Goal: Task Accomplishment & Management: Manage account settings

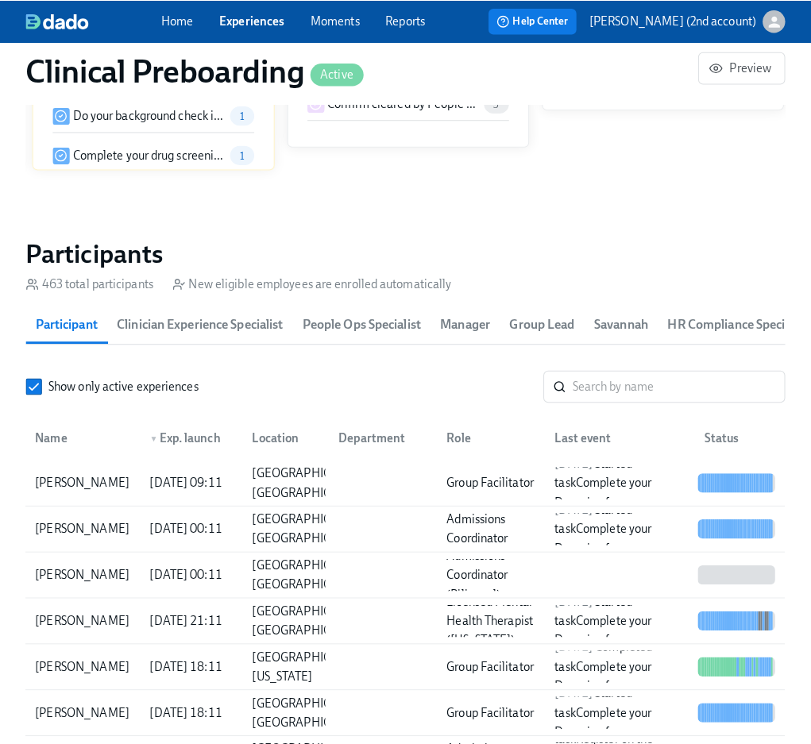
scroll to position [1577, 0]
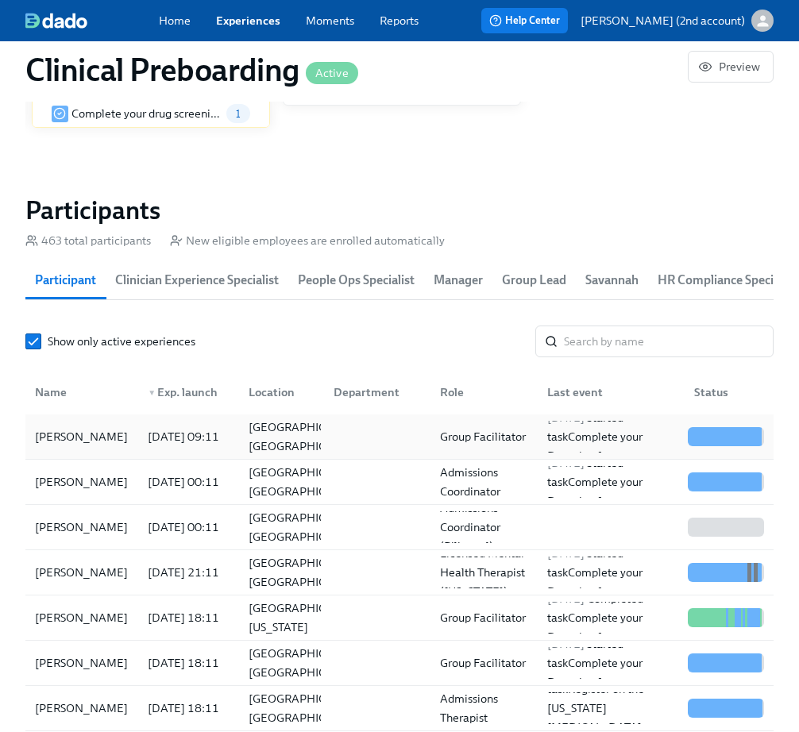
click at [122, 442] on div "[PERSON_NAME]" at bounding box center [82, 437] width 106 height 32
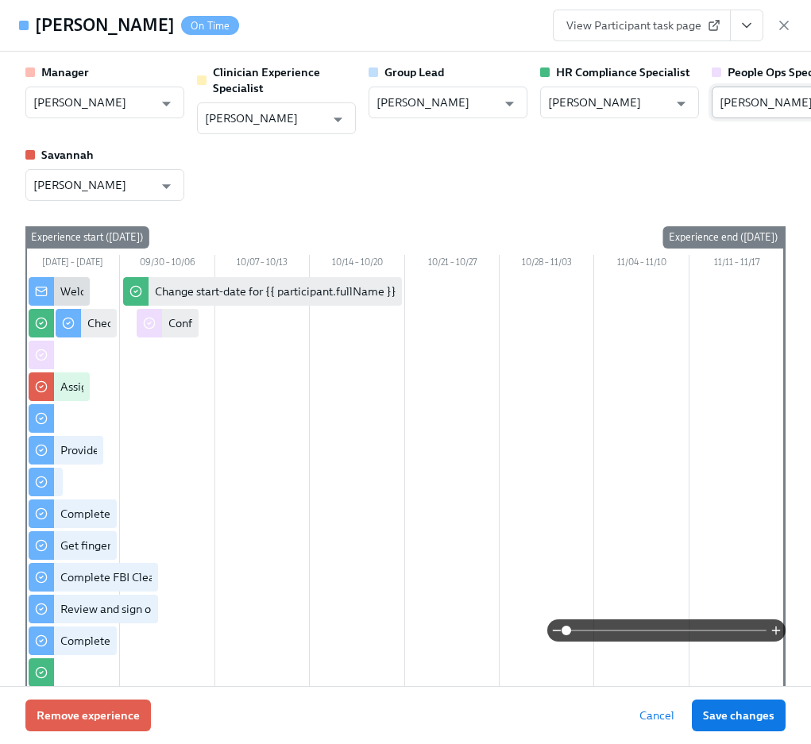
click at [747, 104] on input "[PERSON_NAME]" at bounding box center [780, 103] width 120 height 32
click at [738, 136] on li "[PERSON_NAME]" at bounding box center [730, 140] width 159 height 25
type input "[PERSON_NAME]"
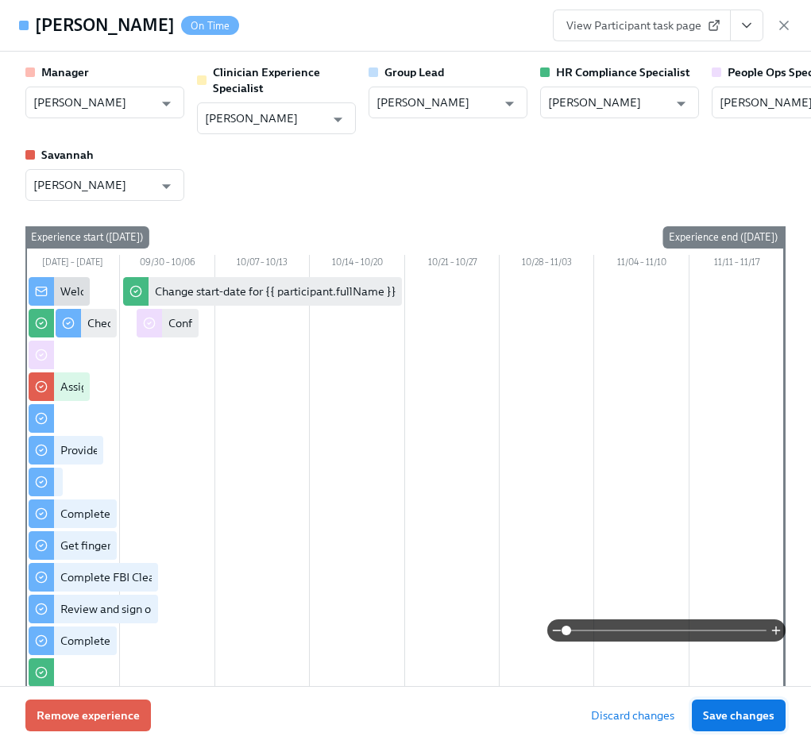
click at [749, 564] on span "Save changes" at bounding box center [739, 716] width 72 height 16
type input "[PERSON_NAME]"
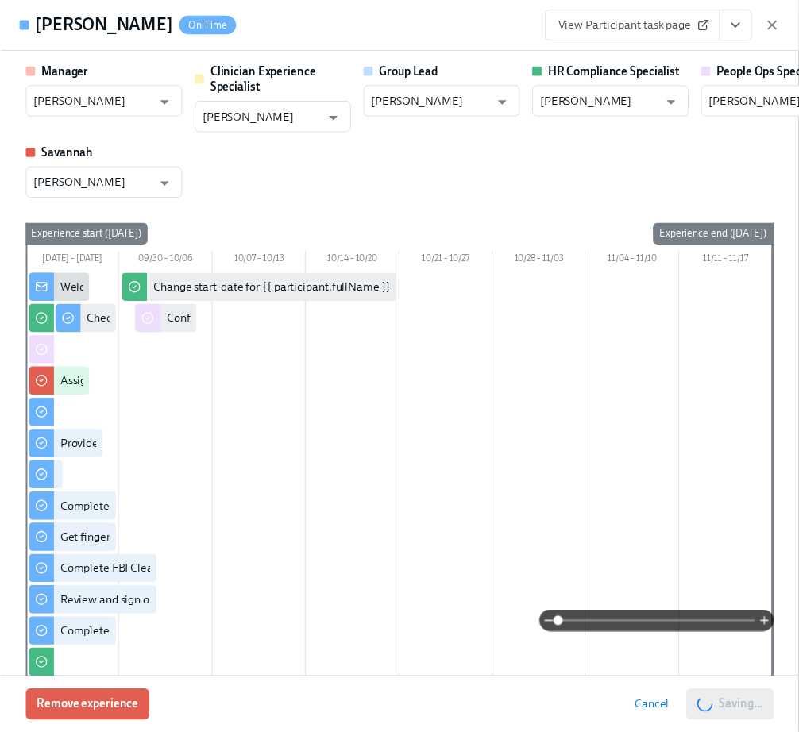
scroll to position [0, 19825]
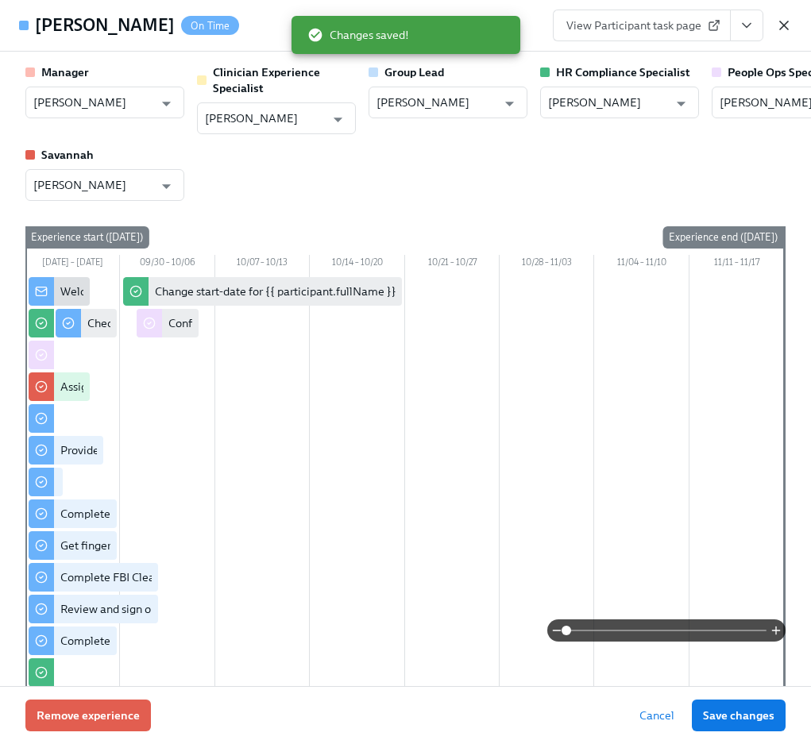
click at [784, 29] on icon "button" at bounding box center [784, 25] width 16 height 16
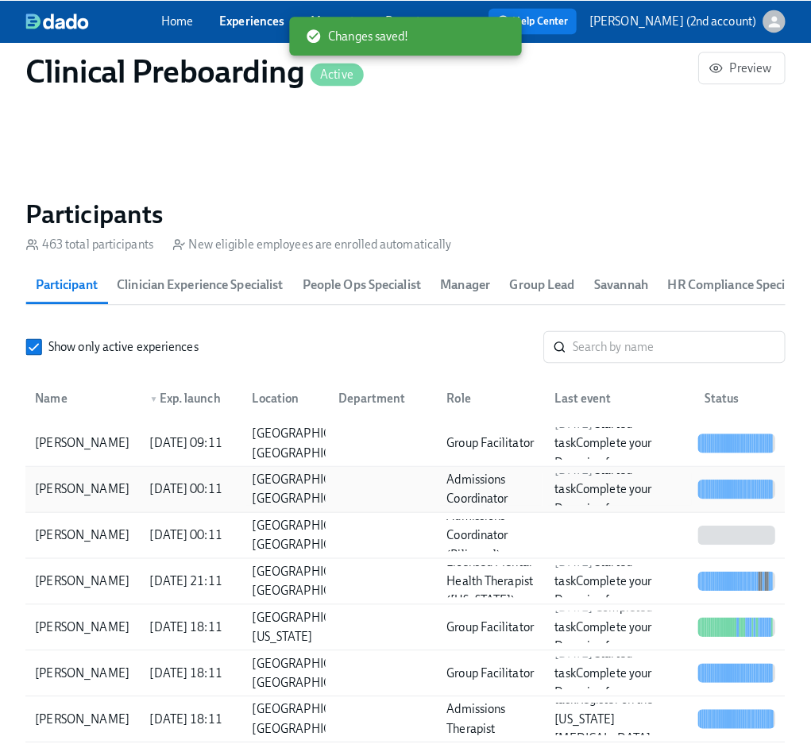
scroll to position [0, 19825]
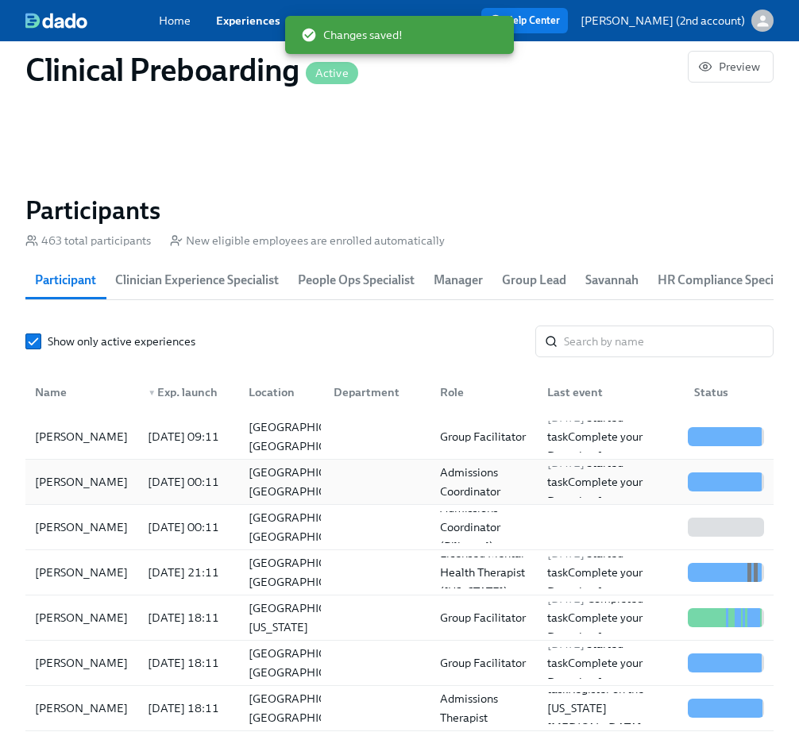
click at [95, 492] on div "[PERSON_NAME]" at bounding box center [82, 482] width 106 height 19
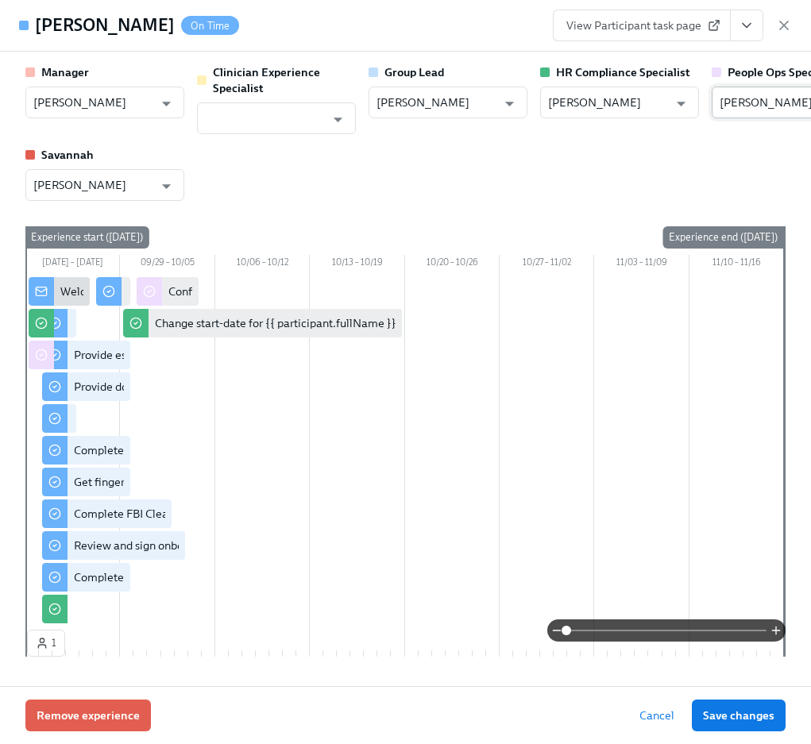
click at [760, 95] on input "[PERSON_NAME]" at bounding box center [780, 103] width 120 height 32
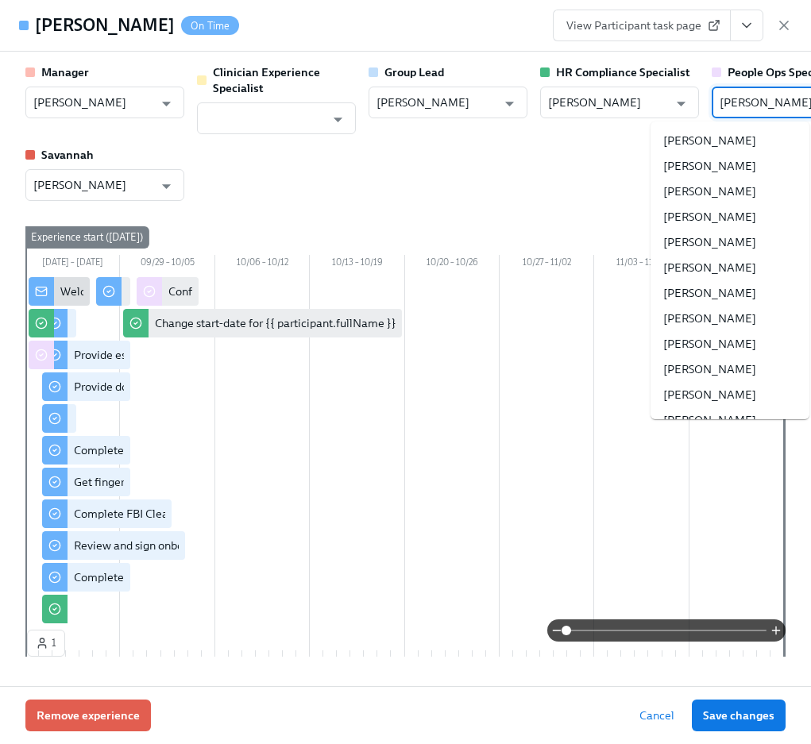
click at [760, 95] on input "[PERSON_NAME]" at bounding box center [780, 103] width 120 height 32
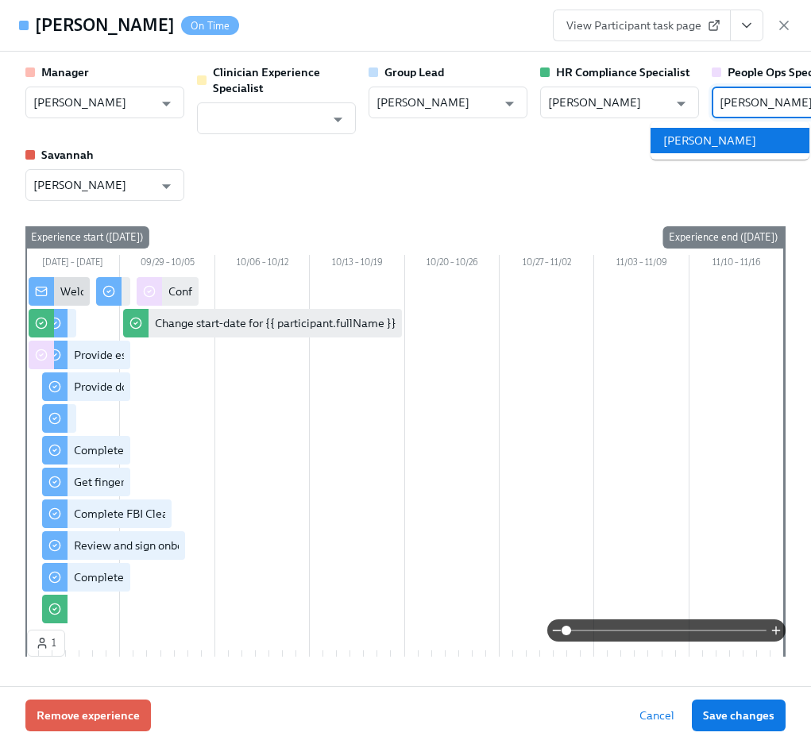
click at [755, 137] on li "[PERSON_NAME]" at bounding box center [730, 140] width 159 height 25
type input "[PERSON_NAME]"
click at [733, 564] on span "Save changes" at bounding box center [739, 716] width 72 height 16
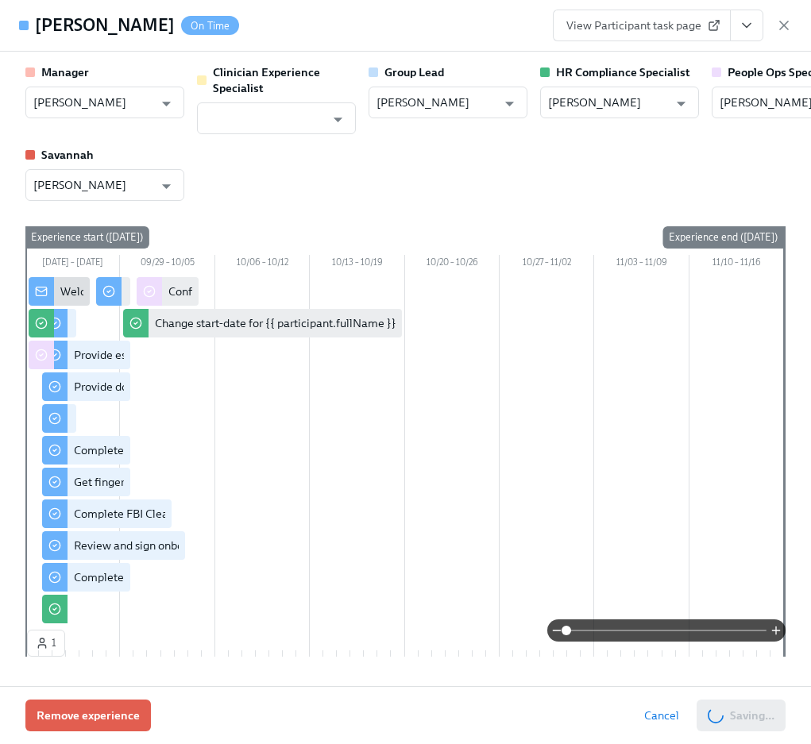
type input "[PERSON_NAME]"
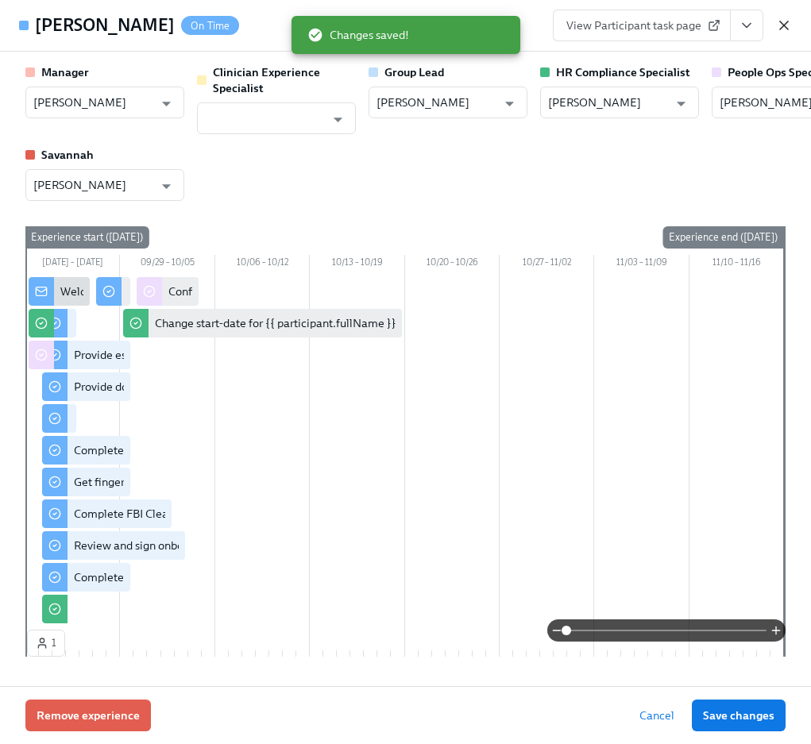
click at [788, 27] on icon "button" at bounding box center [784, 25] width 16 height 16
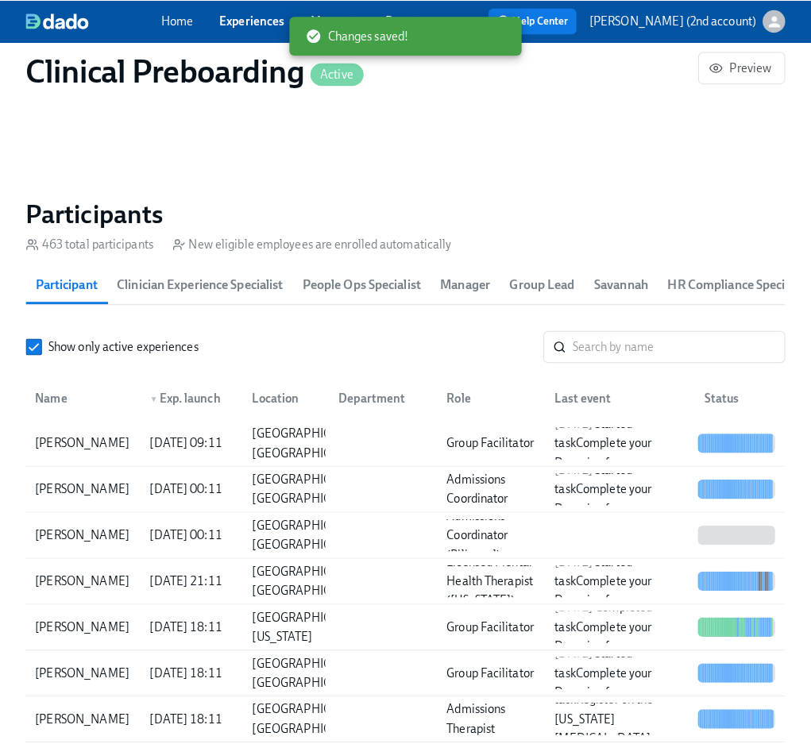
scroll to position [0, 19813]
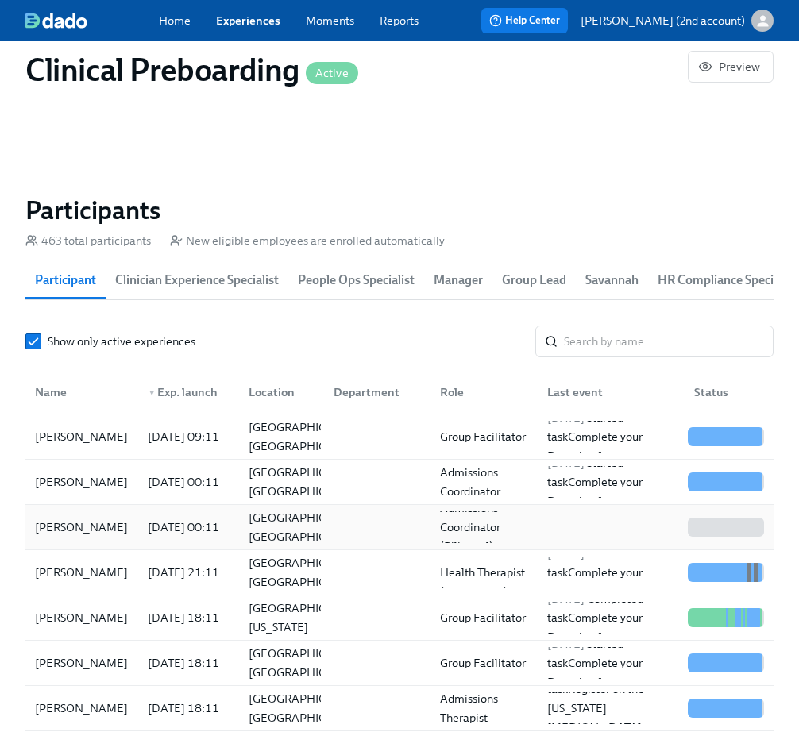
click at [102, 533] on div "[PERSON_NAME]" at bounding box center [82, 527] width 106 height 19
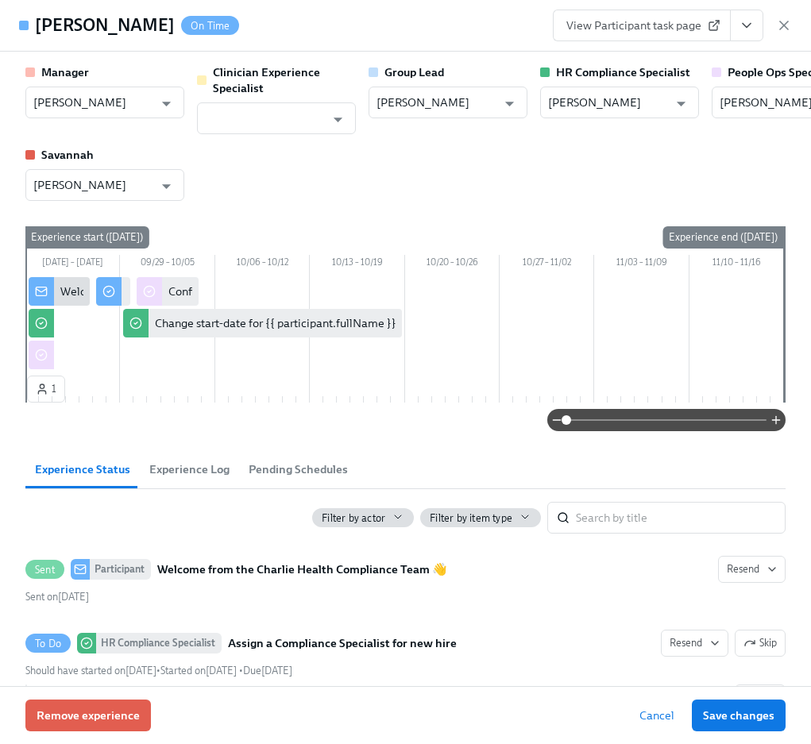
click at [68, 26] on h4 "[PERSON_NAME]" at bounding box center [105, 26] width 140 height 24
copy h4 "Sandia"
click at [769, 110] on input "[PERSON_NAME]" at bounding box center [780, 103] width 120 height 32
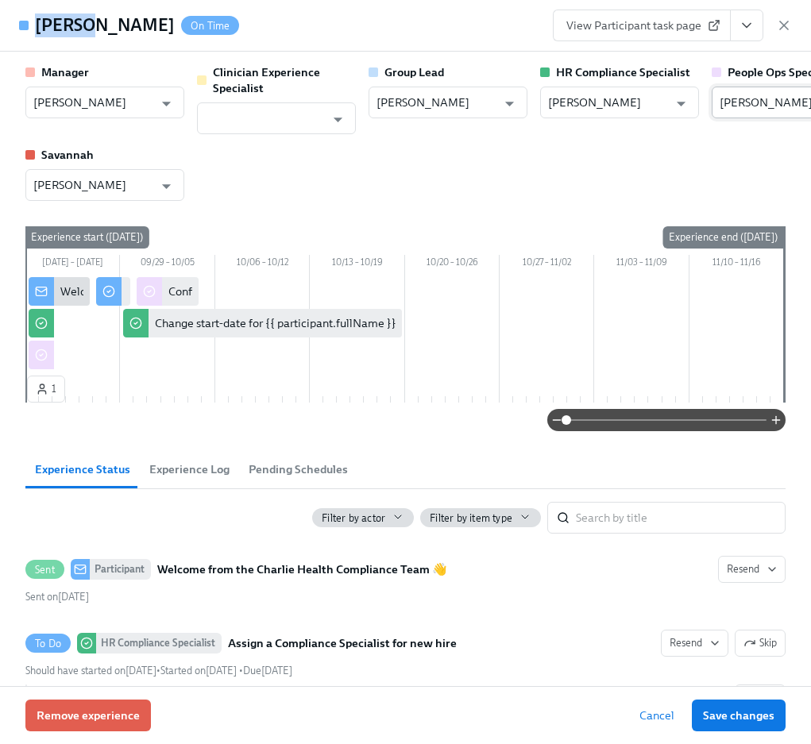
click at [769, 110] on input "[PERSON_NAME]" at bounding box center [780, 103] width 120 height 32
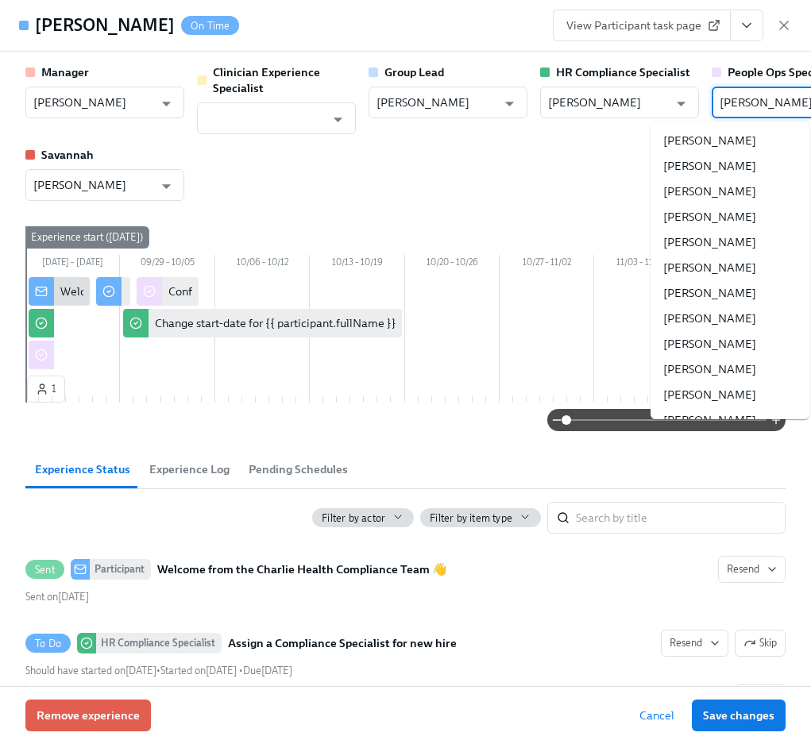
scroll to position [144850, 0]
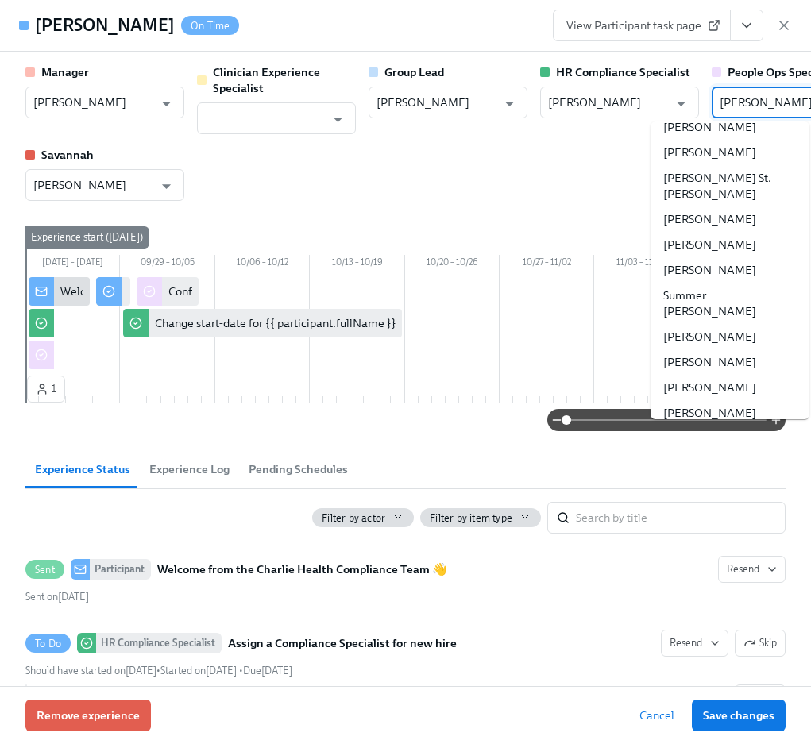
click at [769, 110] on input "[PERSON_NAME]" at bounding box center [780, 103] width 120 height 32
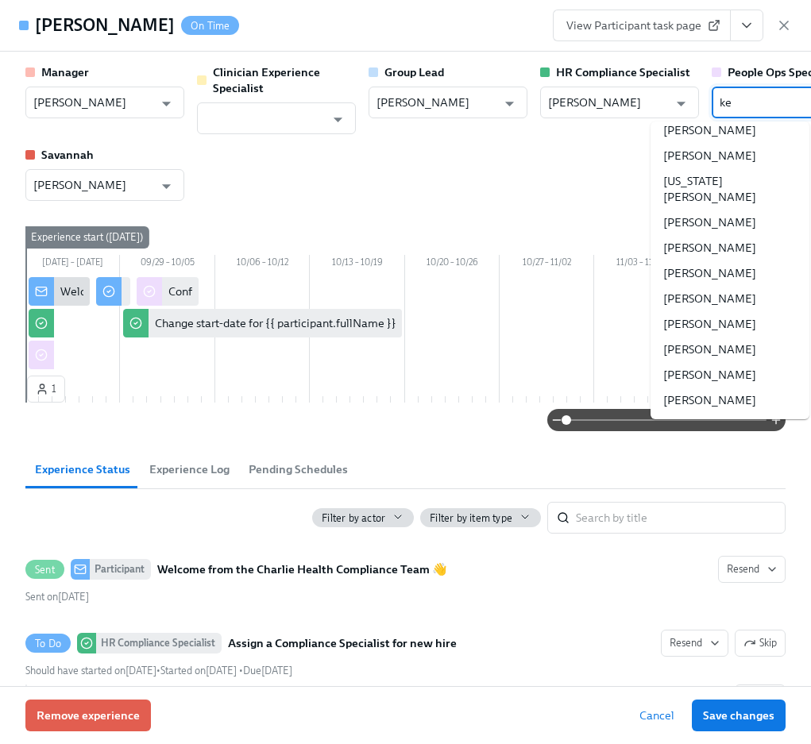
scroll to position [0, 0]
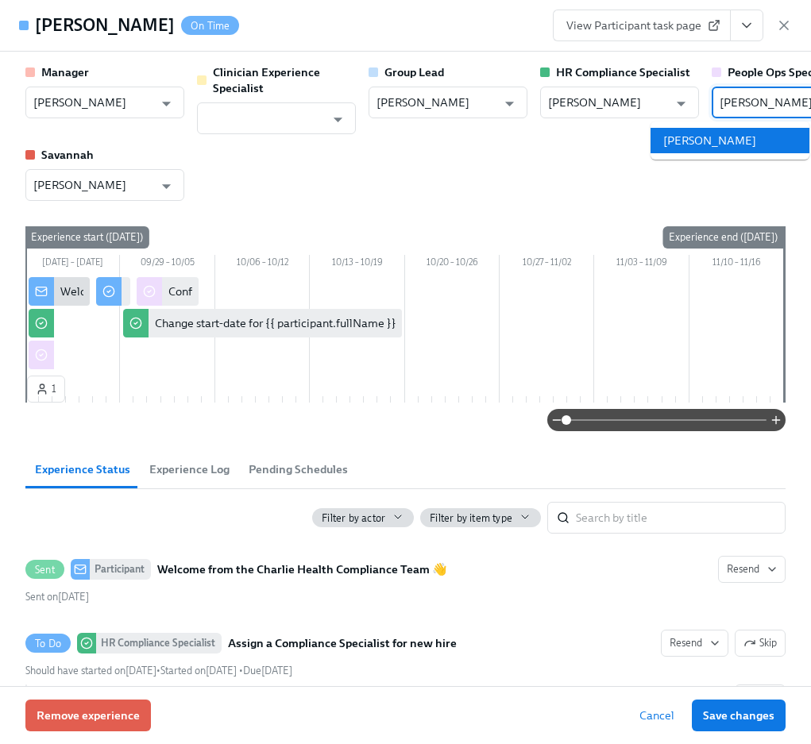
click at [776, 137] on li "[PERSON_NAME]" at bounding box center [730, 140] width 159 height 25
type input "[PERSON_NAME]"
click at [750, 564] on span "Save changes" at bounding box center [739, 716] width 72 height 16
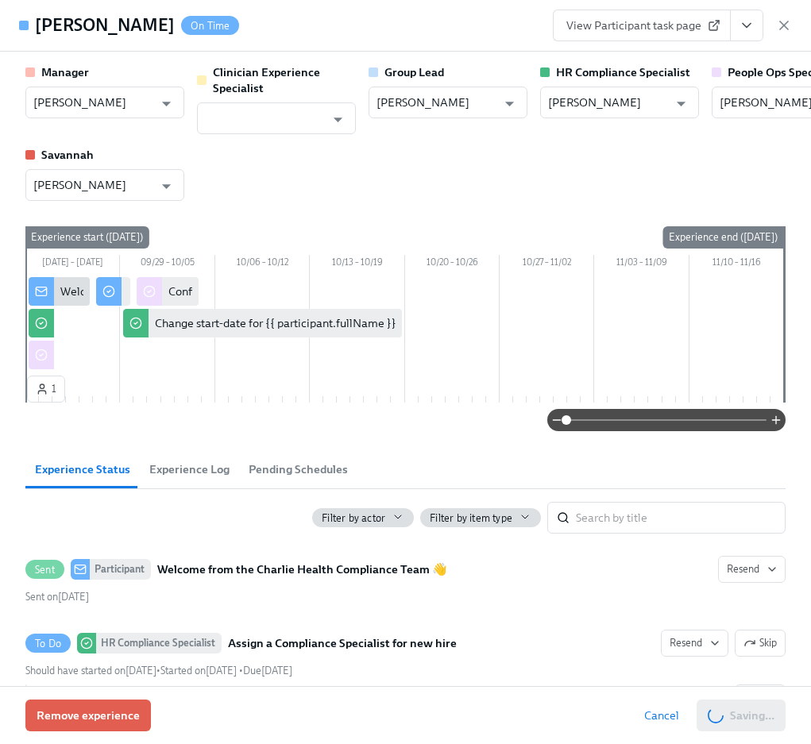
type input "[PERSON_NAME]"
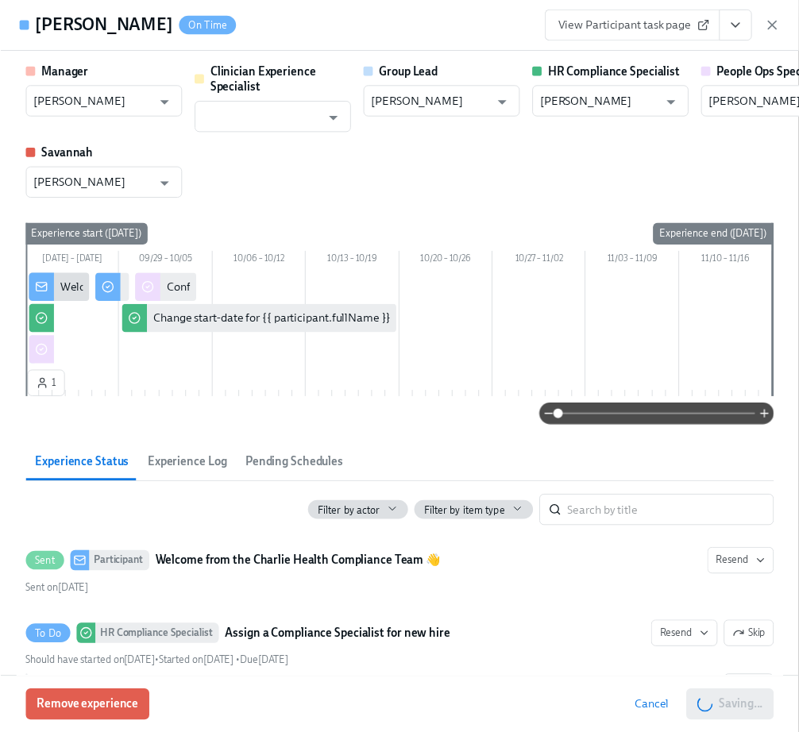
scroll to position [0, 19825]
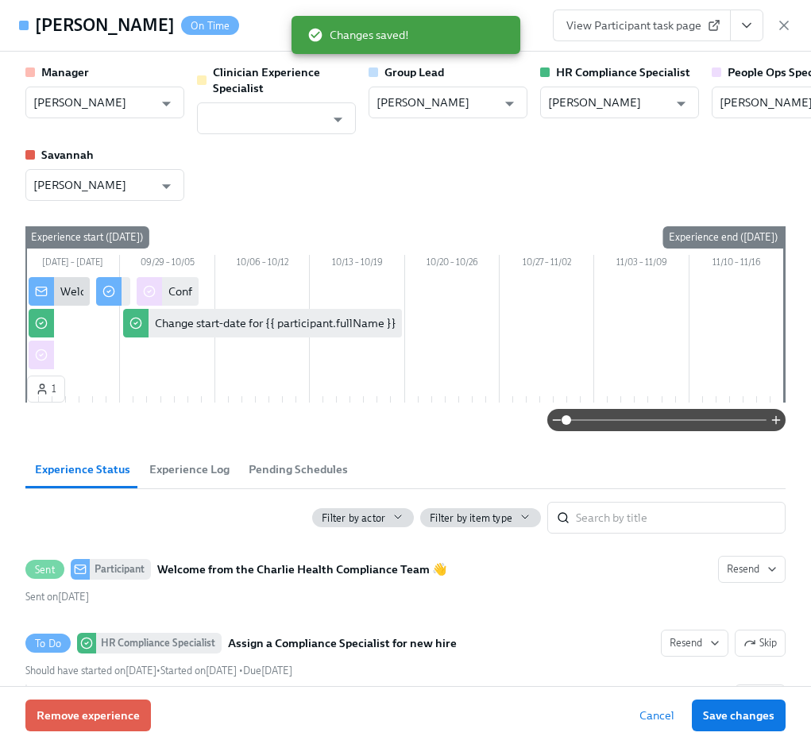
click at [784, 27] on icon "button" at bounding box center [784, 25] width 16 height 16
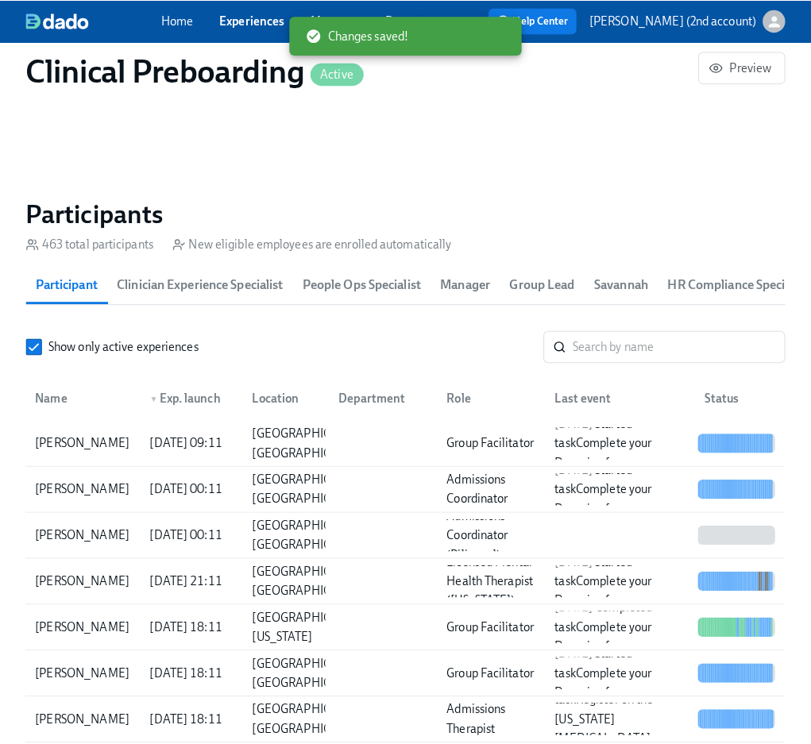
scroll to position [0, 19813]
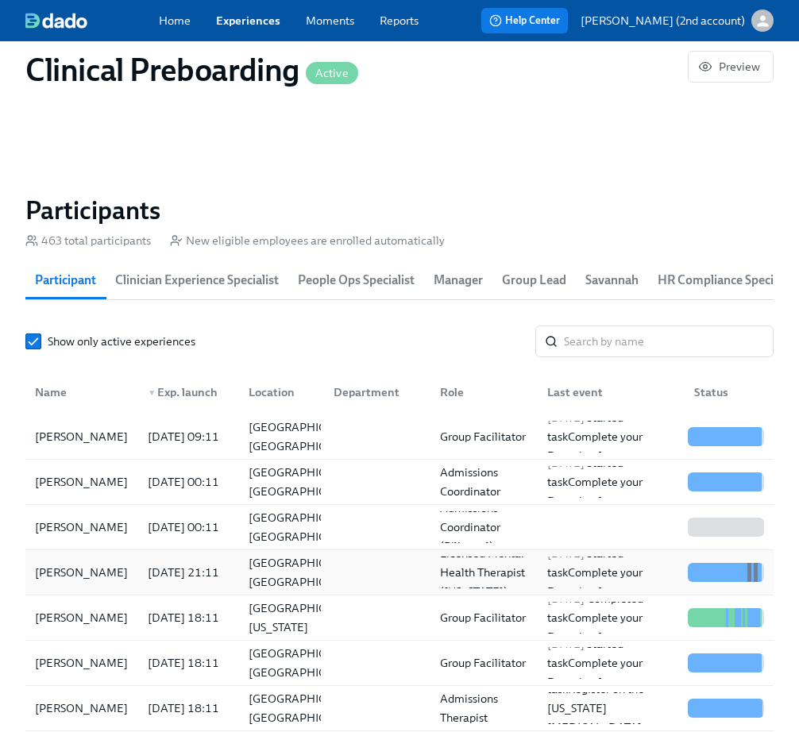
click at [114, 564] on div "[PERSON_NAME]" at bounding box center [82, 573] width 106 height 32
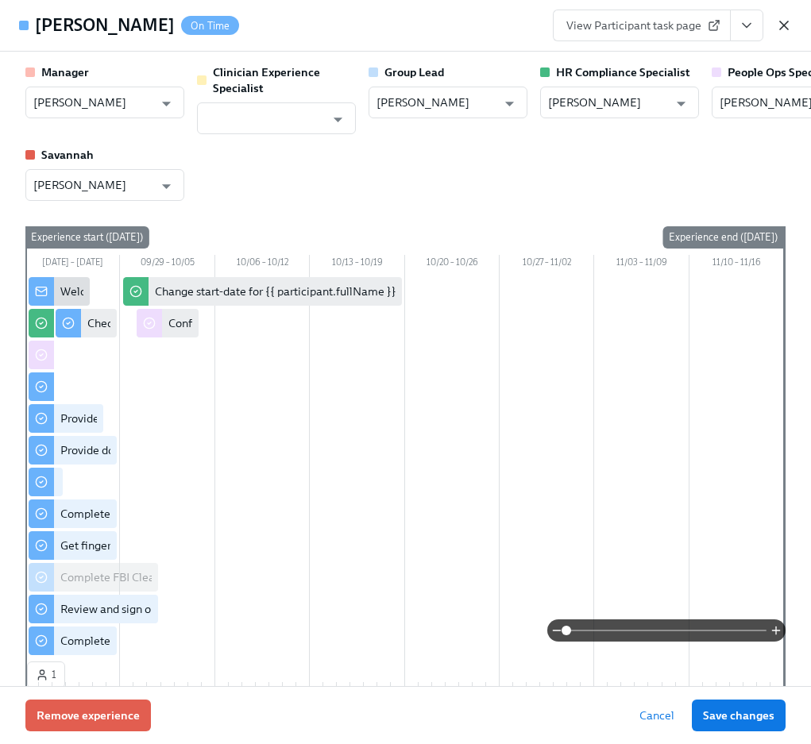
click at [783, 25] on icon "button" at bounding box center [784, 25] width 8 height 8
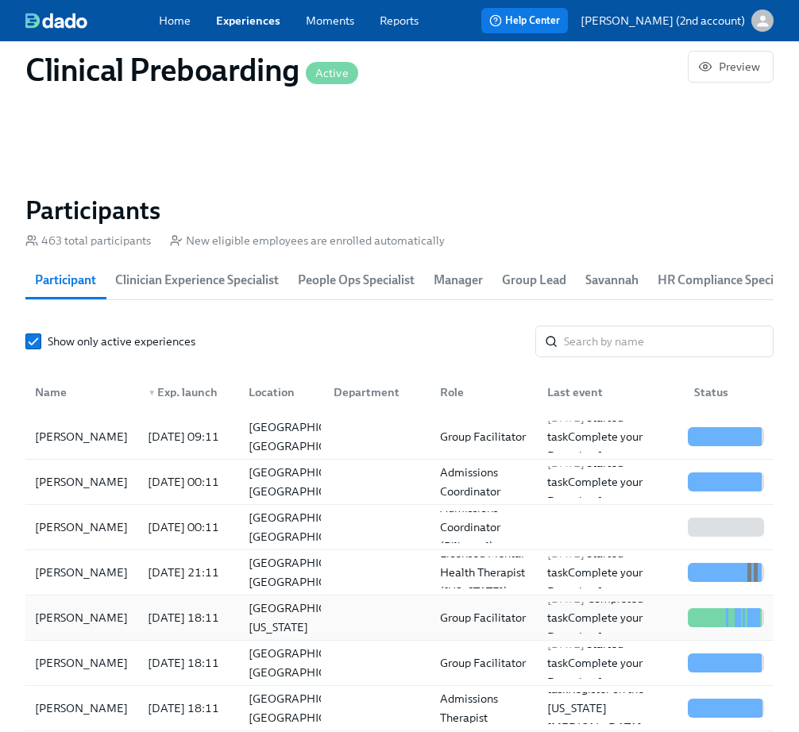
click at [111, 564] on div "[PERSON_NAME]" at bounding box center [82, 618] width 106 height 32
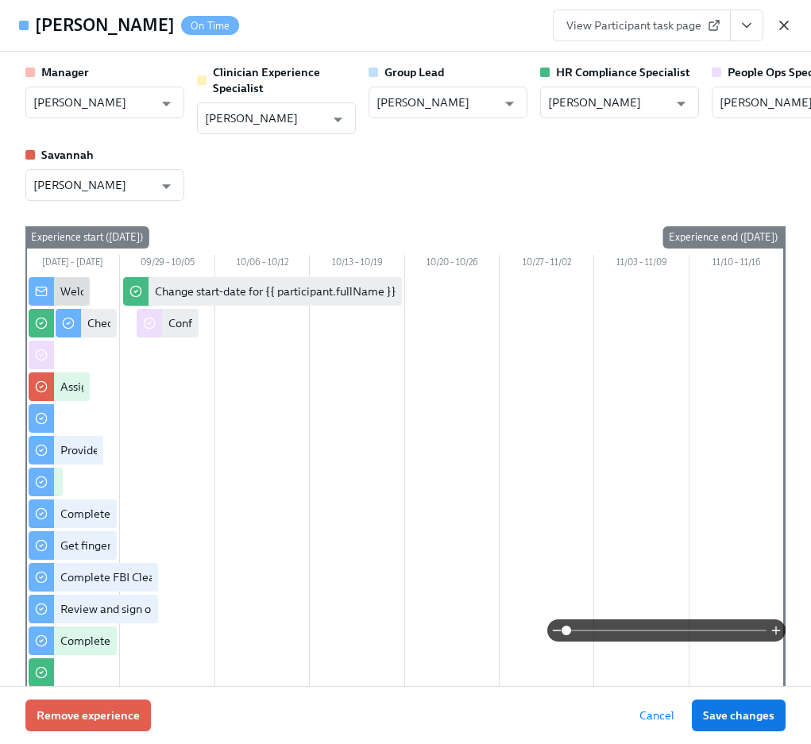
click at [782, 29] on icon "button" at bounding box center [784, 25] width 16 height 16
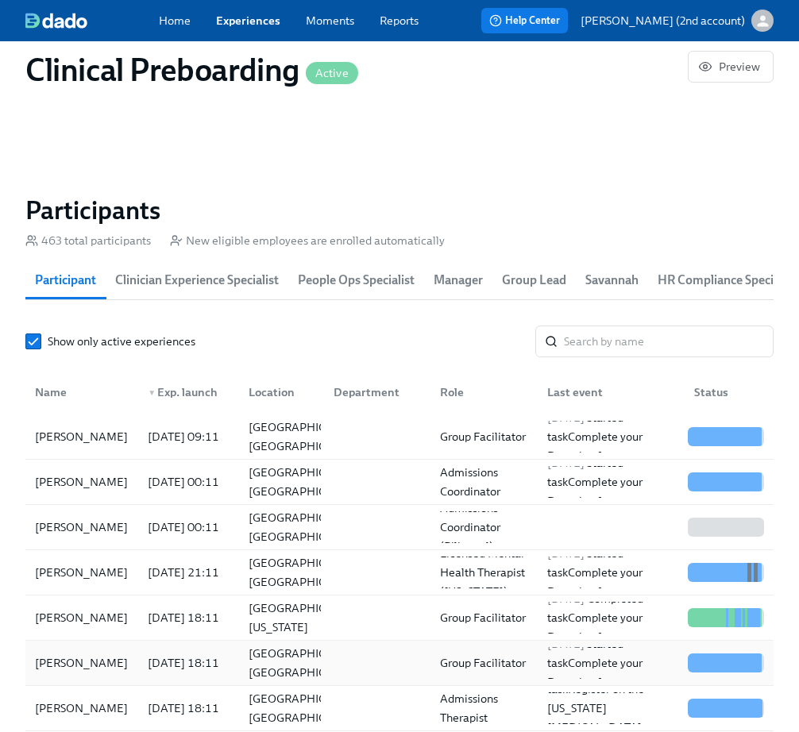
click at [122, 564] on div "[PERSON_NAME]" at bounding box center [82, 663] width 106 height 32
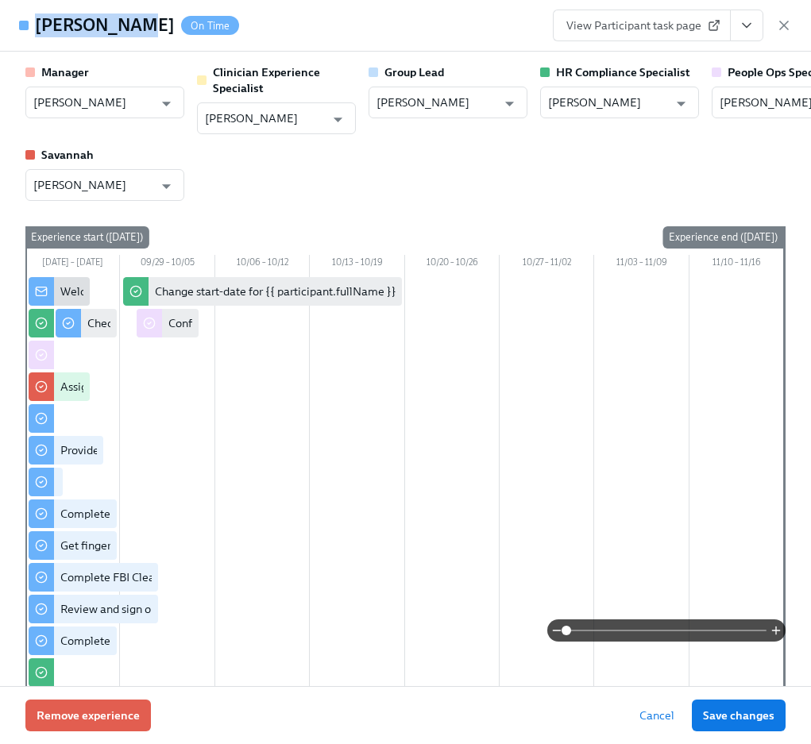
drag, startPoint x: 57, startPoint y: 29, endPoint x: 29, endPoint y: 31, distance: 28.6
click at [29, 31] on div "[PERSON_NAME] On Time" at bounding box center [129, 26] width 220 height 24
copy div "[PERSON_NAME]"
click at [772, 98] on input "[PERSON_NAME]" at bounding box center [780, 103] width 120 height 32
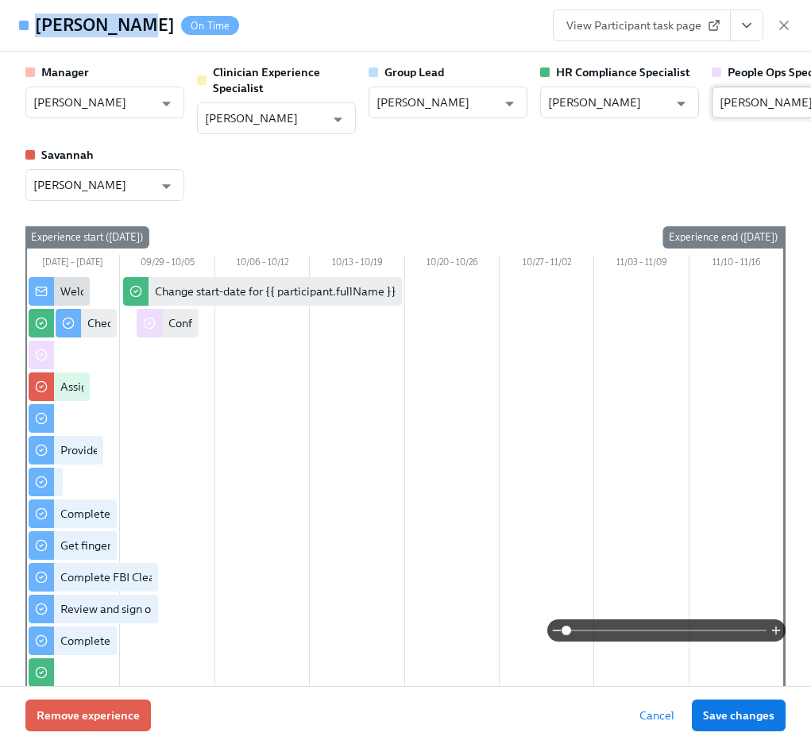
click at [772, 98] on input "[PERSON_NAME]" at bounding box center [780, 103] width 120 height 32
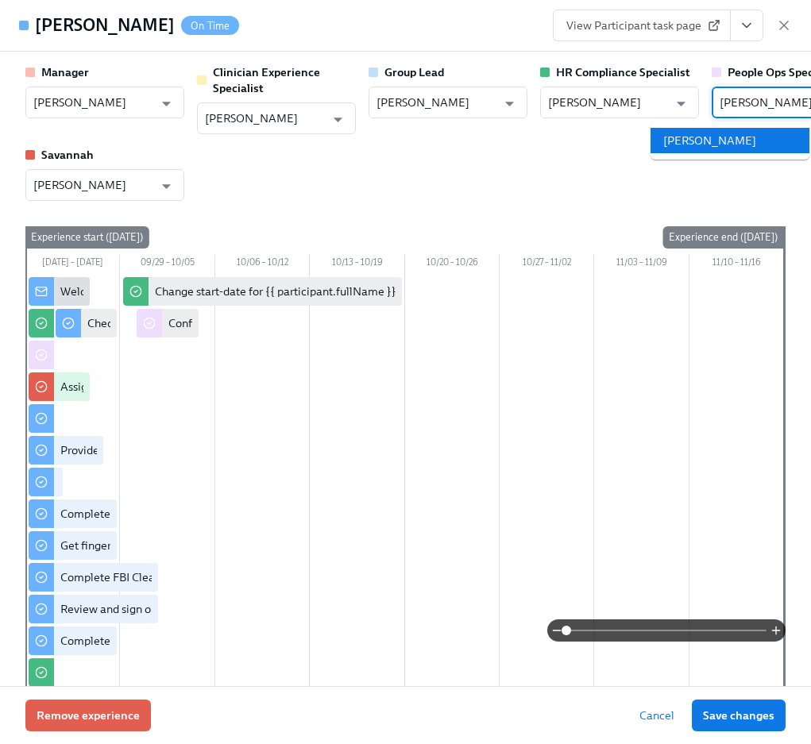
click at [725, 137] on li "[PERSON_NAME]" at bounding box center [730, 140] width 159 height 25
type input "[PERSON_NAME]"
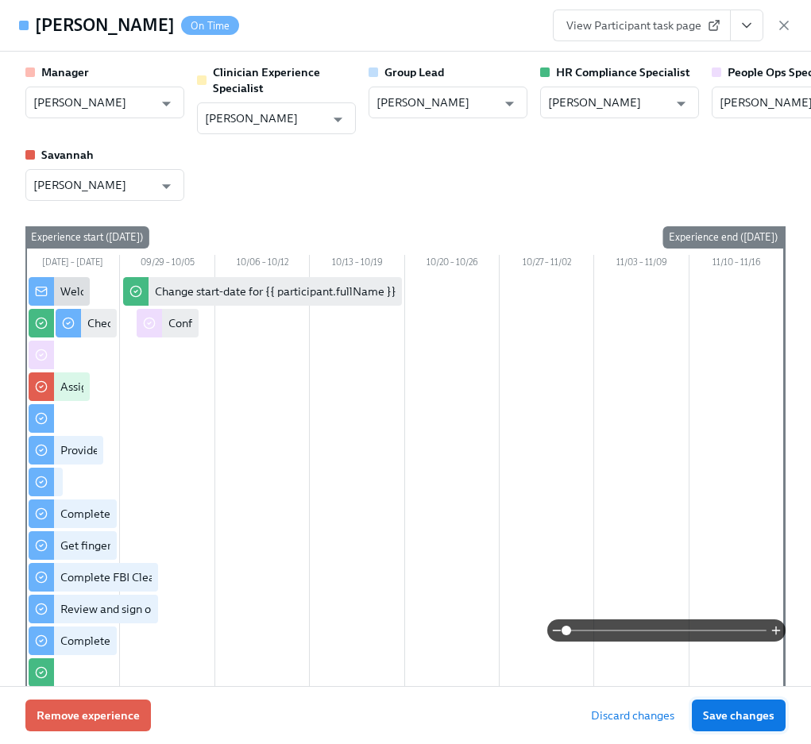
click at [737, 564] on span "Save changes" at bounding box center [739, 716] width 72 height 16
type input "[PERSON_NAME]"
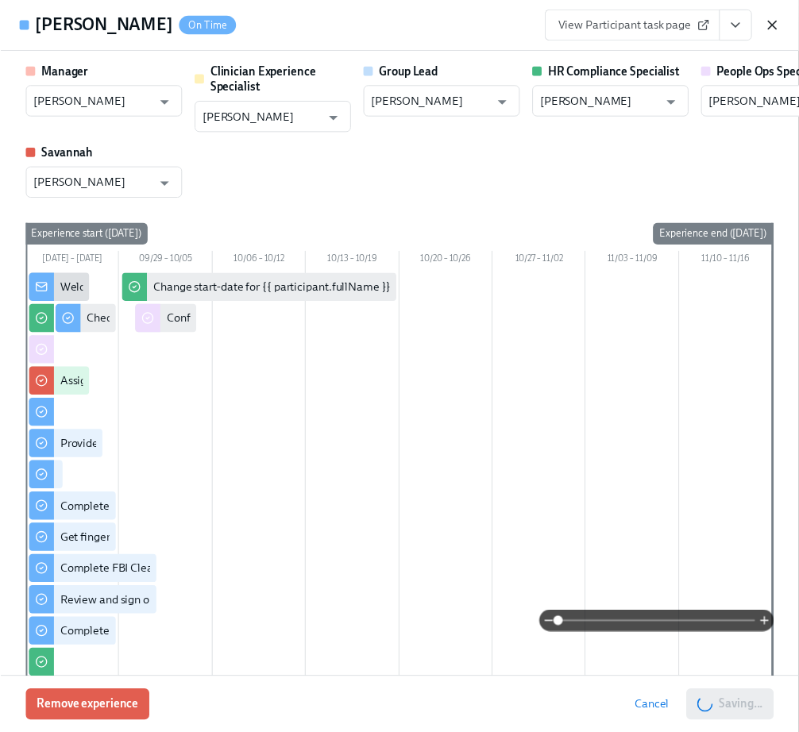
scroll to position [0, 19825]
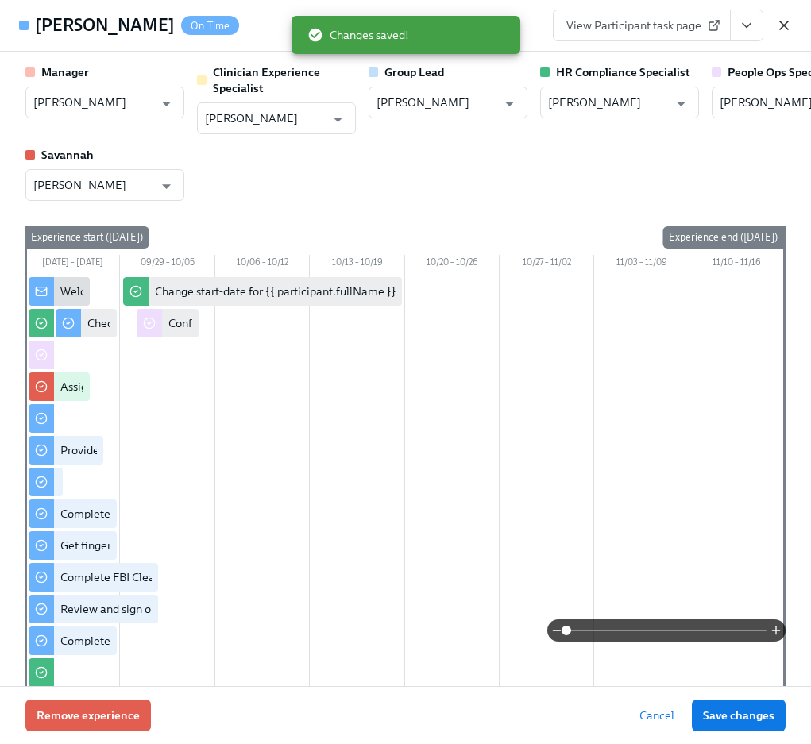
click at [784, 28] on icon "button" at bounding box center [784, 25] width 16 height 16
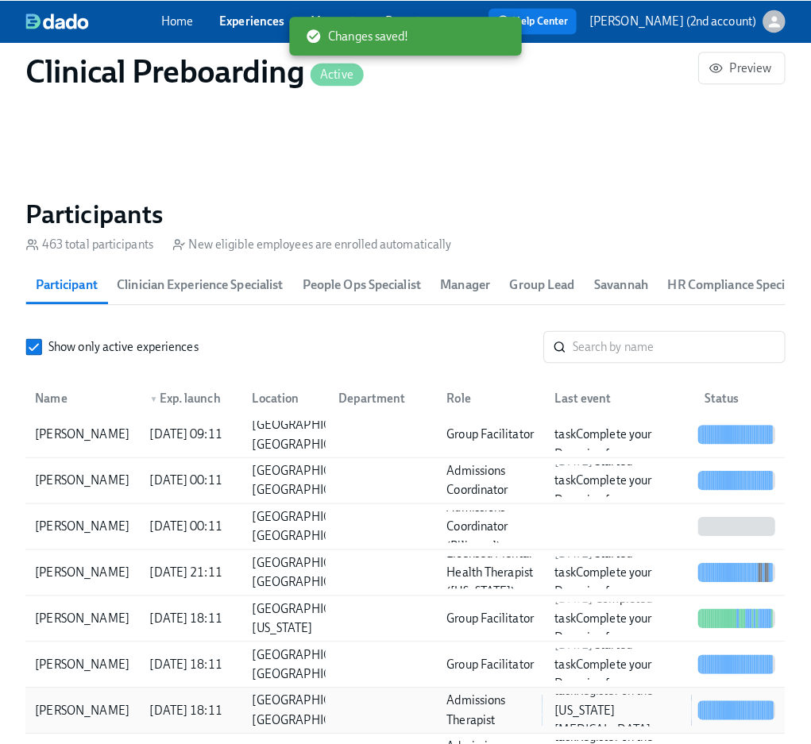
scroll to position [22, 0]
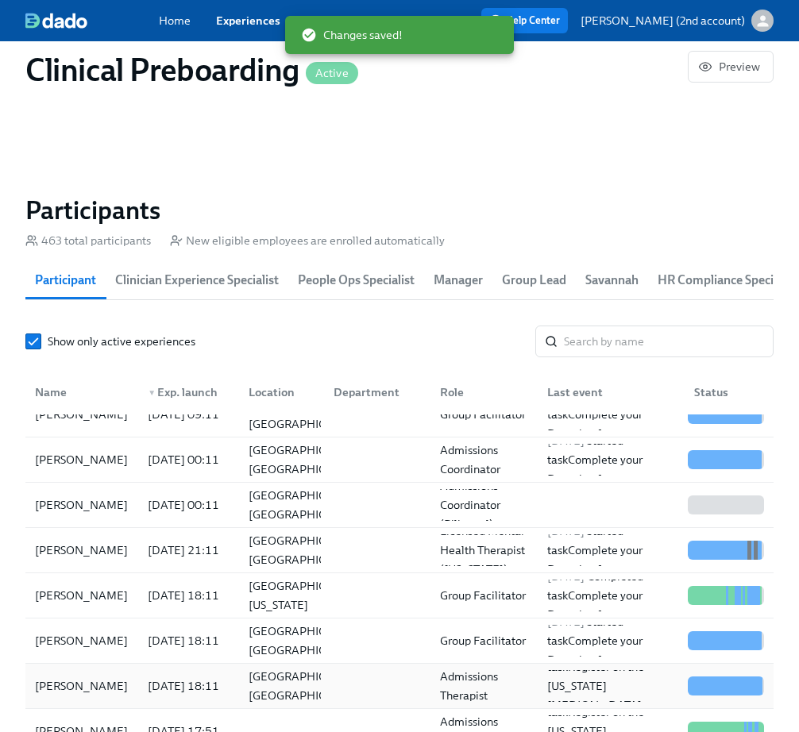
click at [118, 564] on div "[PERSON_NAME]" at bounding box center [82, 687] width 106 height 32
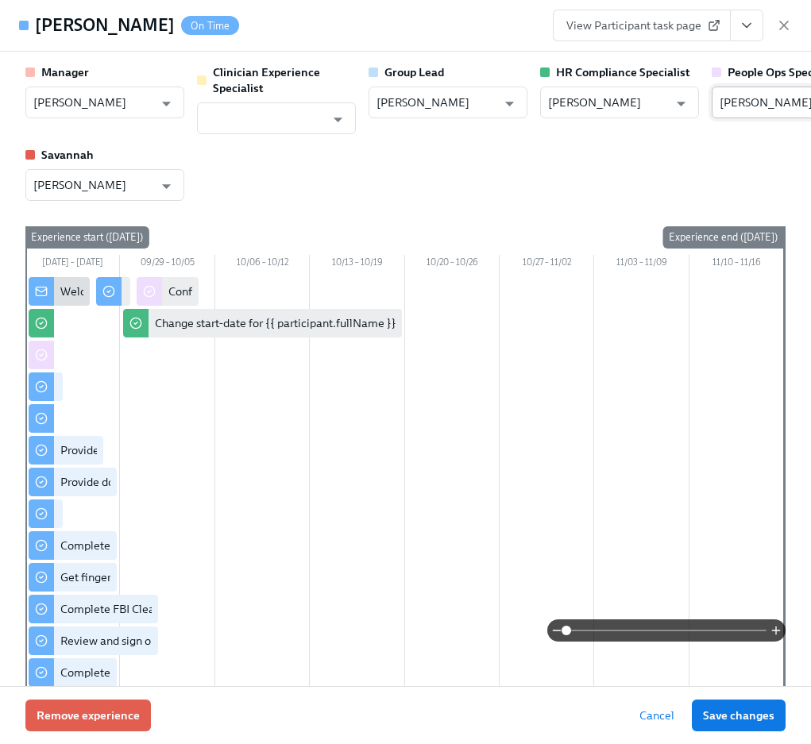
click at [754, 99] on input "[PERSON_NAME]" at bounding box center [780, 103] width 120 height 32
click at [758, 138] on li "[PERSON_NAME]" at bounding box center [730, 140] width 159 height 25
type input "[PERSON_NAME]"
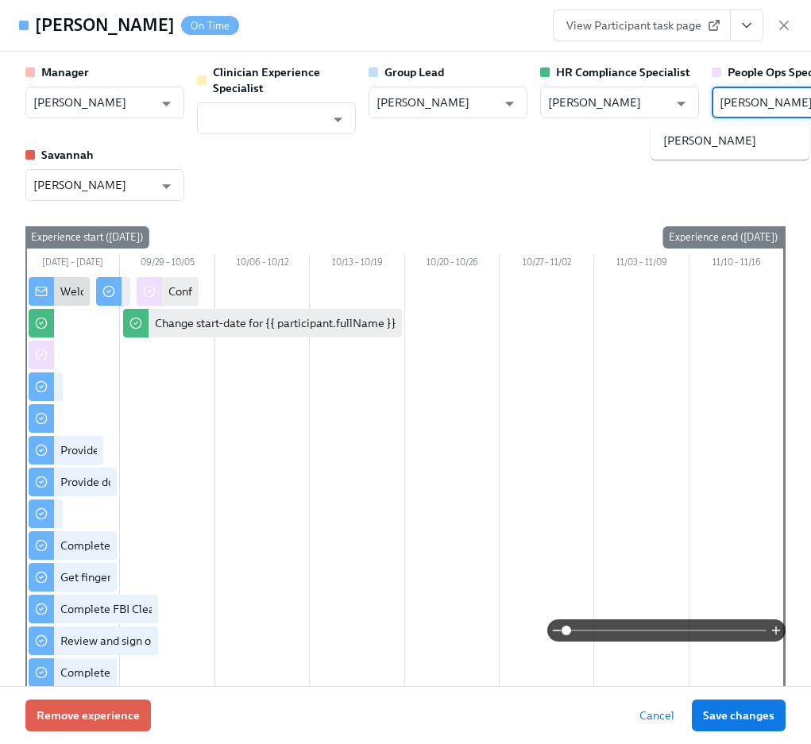
click at [732, 141] on div "Manager [PERSON_NAME] ​ Clinician Experience Specialist ​ Group Lead [PERSON_NA…" at bounding box center [405, 132] width 760 height 137
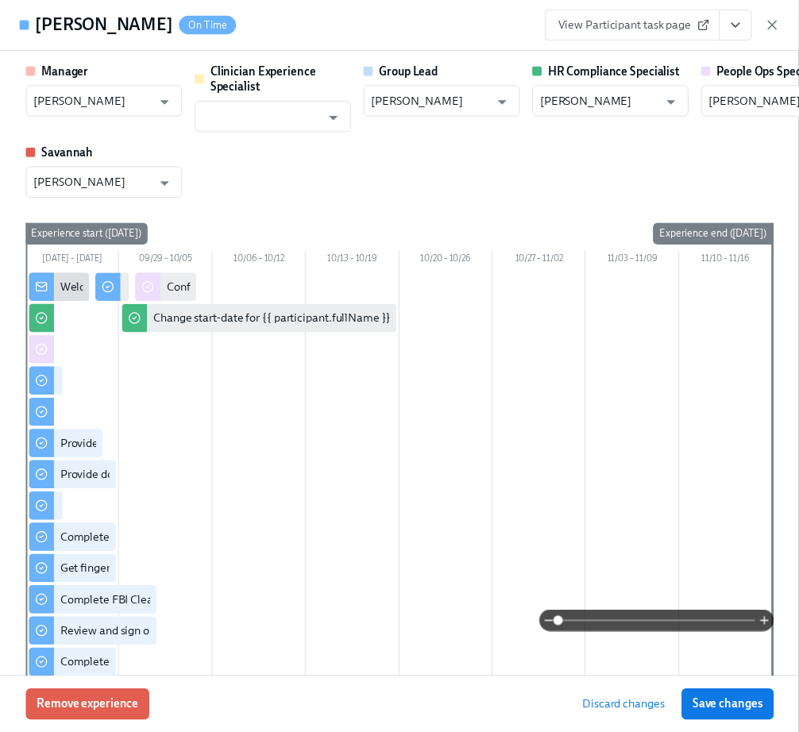
scroll to position [0, 19825]
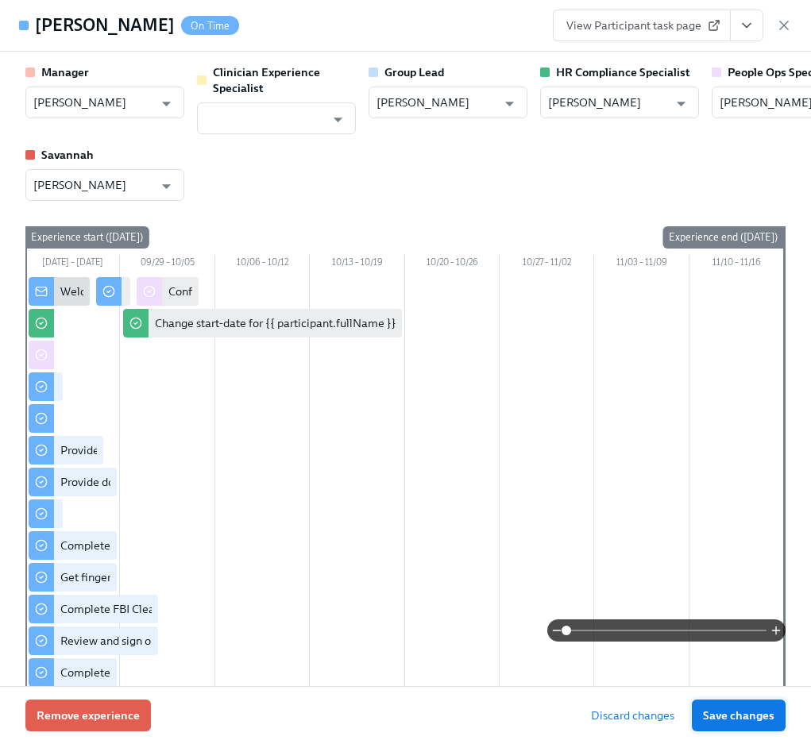
click at [723, 564] on button "Save changes" at bounding box center [739, 716] width 94 height 32
type input "[PERSON_NAME]"
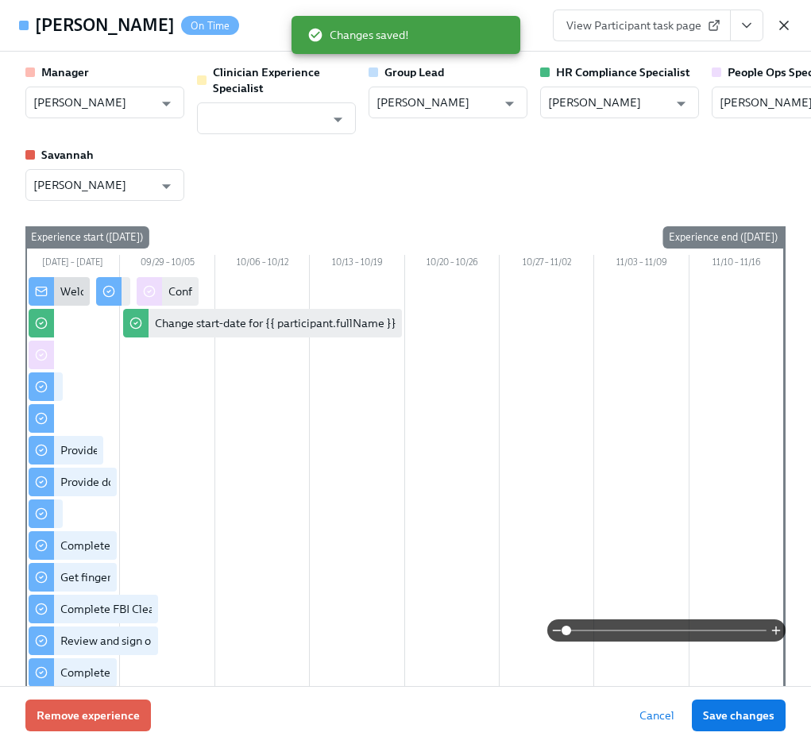
click at [788, 26] on icon "button" at bounding box center [784, 25] width 16 height 16
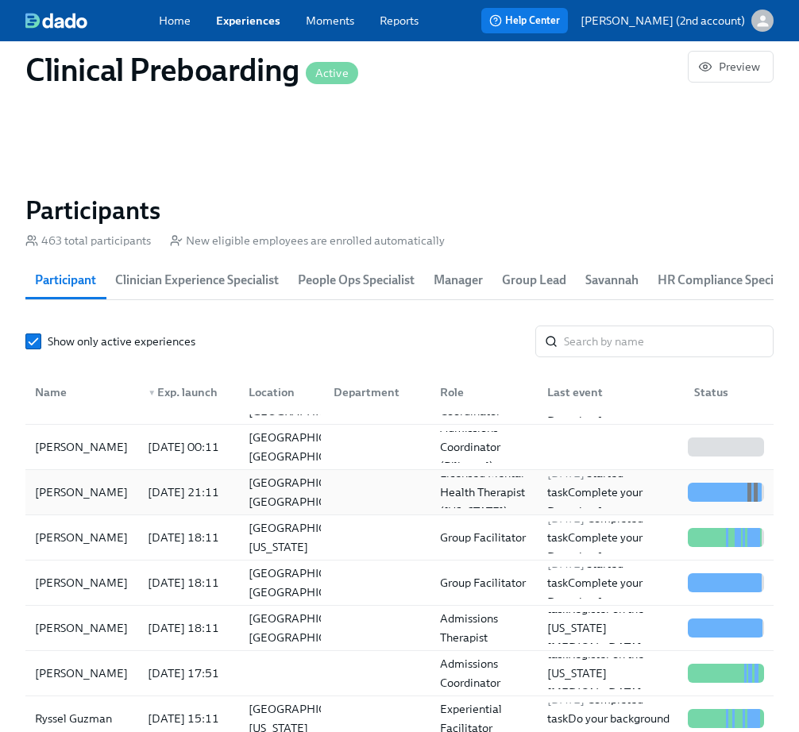
scroll to position [98, 0]
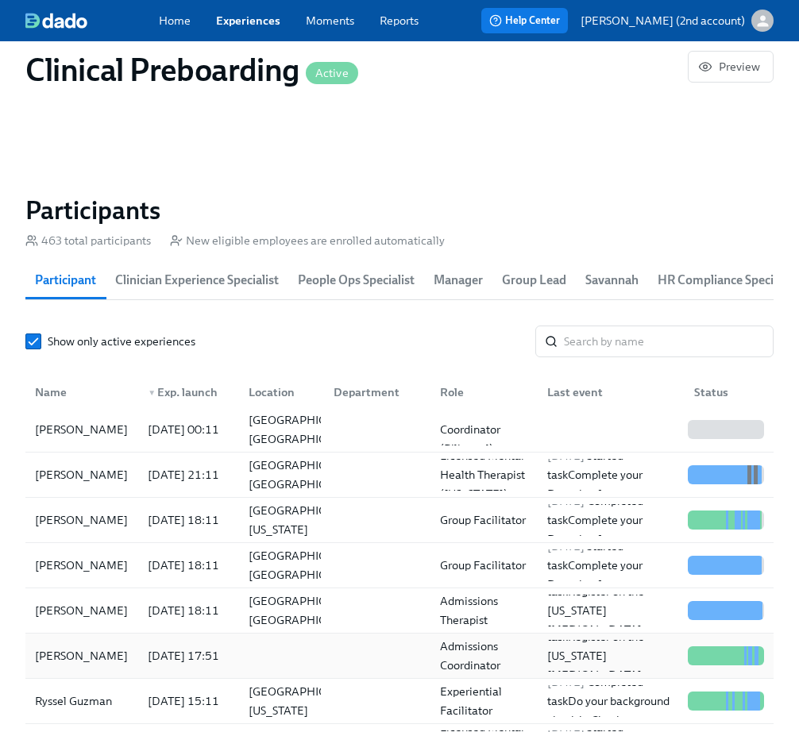
click at [176, 564] on div "[DATE] 17:51" at bounding box center [183, 656] width 84 height 19
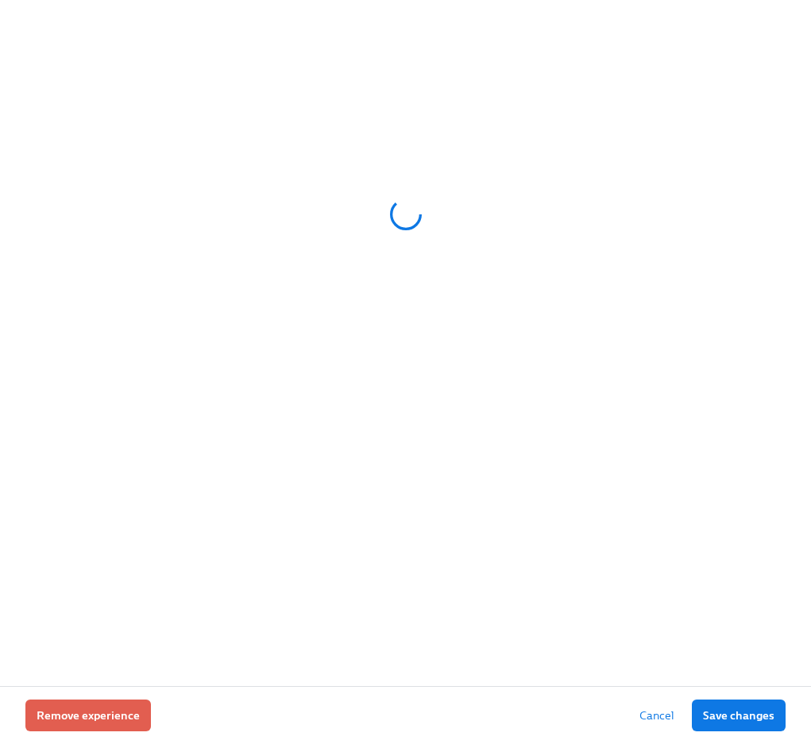
scroll to position [0, 19825]
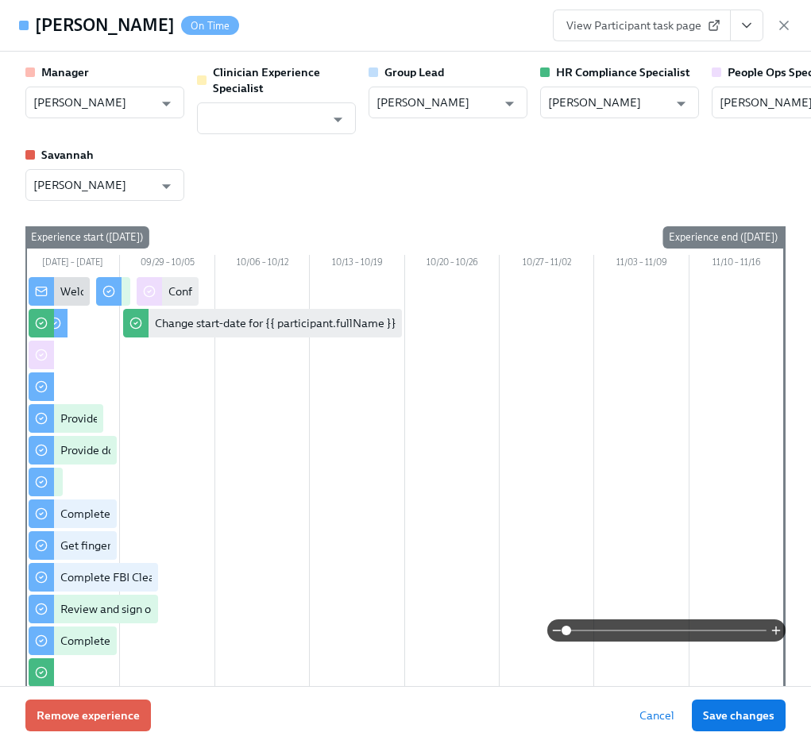
click at [52, 21] on h4 "[PERSON_NAME]" at bounding box center [105, 26] width 140 height 24
copy h4 "Sandia"
click at [775, 97] on input "[PERSON_NAME]" at bounding box center [780, 103] width 120 height 32
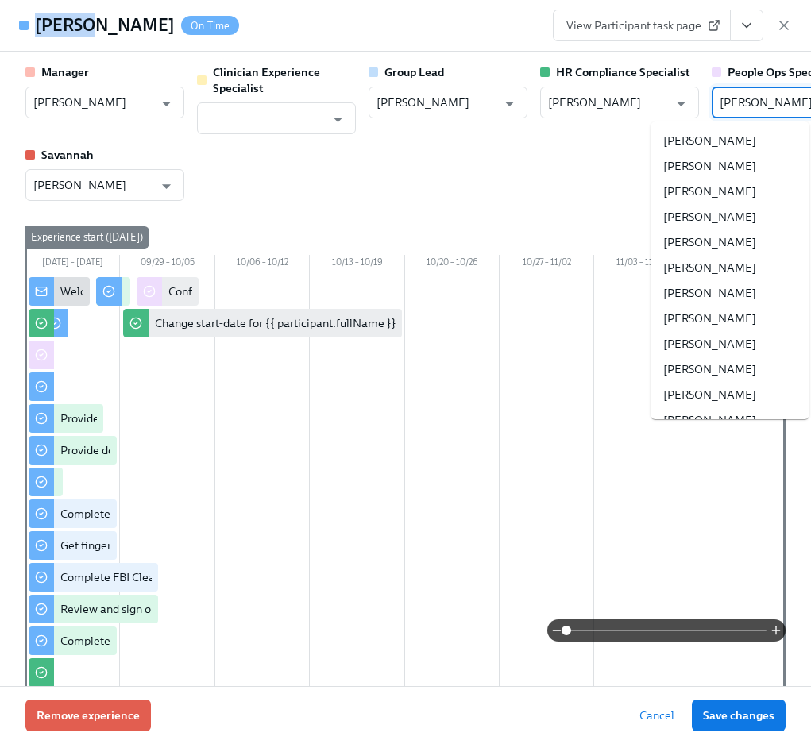
click at [775, 97] on input "[PERSON_NAME]" at bounding box center [780, 103] width 120 height 32
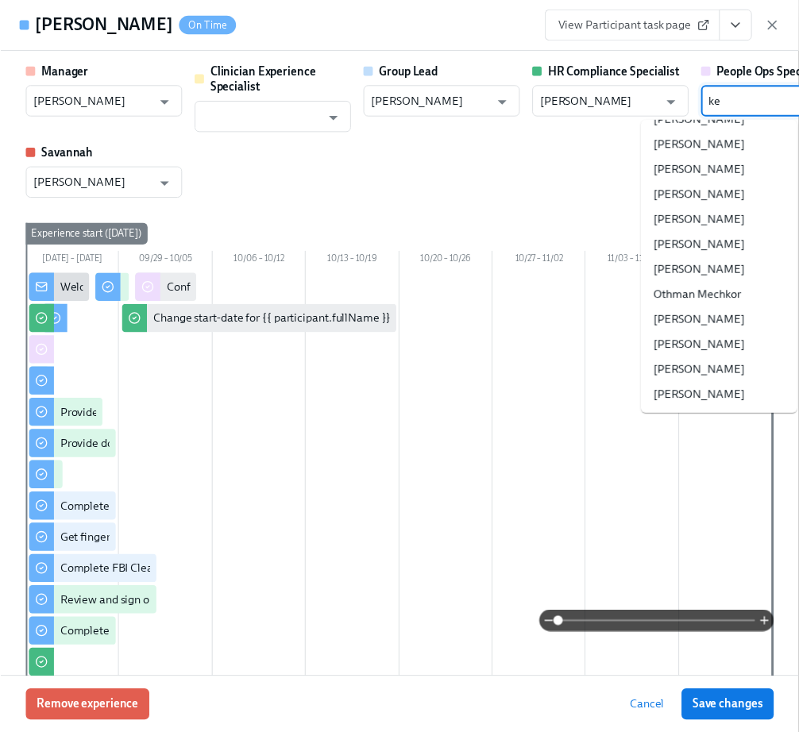
scroll to position [0, 0]
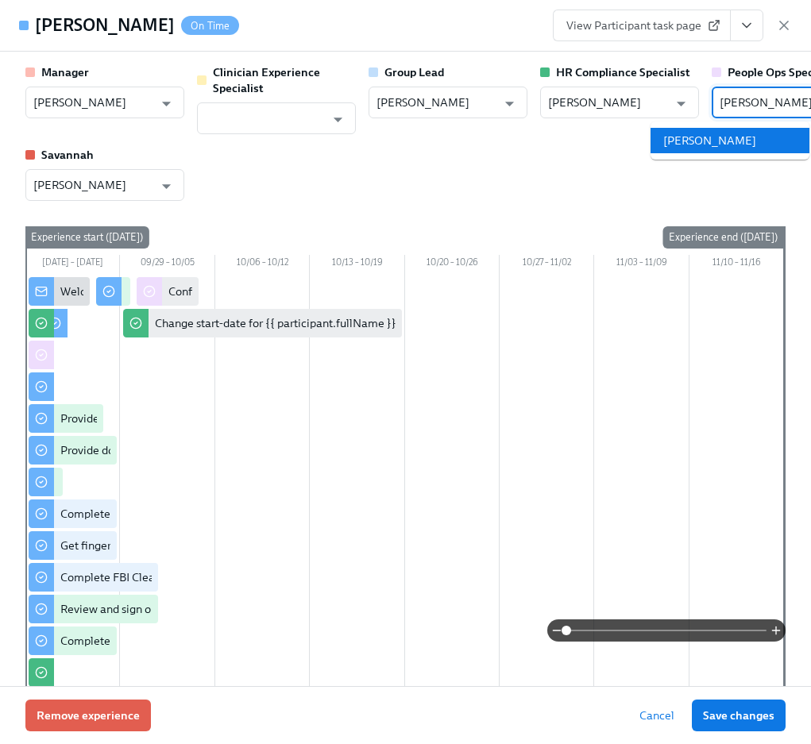
click at [764, 136] on li "[PERSON_NAME]" at bounding box center [730, 140] width 159 height 25
type input "[PERSON_NAME]"
click at [738, 564] on span "Save changes" at bounding box center [739, 716] width 72 height 16
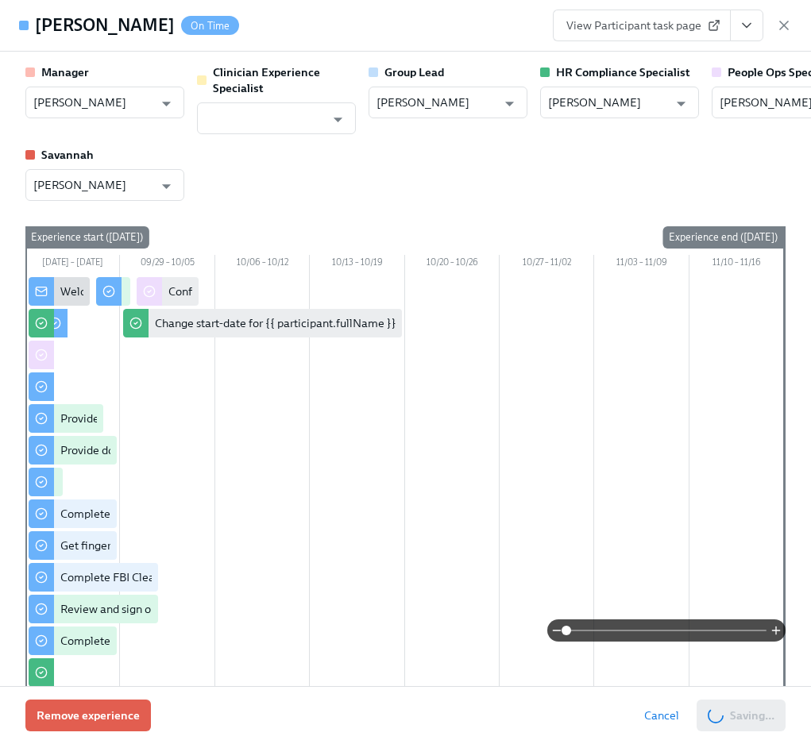
type input "[PERSON_NAME]"
click at [784, 30] on icon "button" at bounding box center [784, 25] width 16 height 16
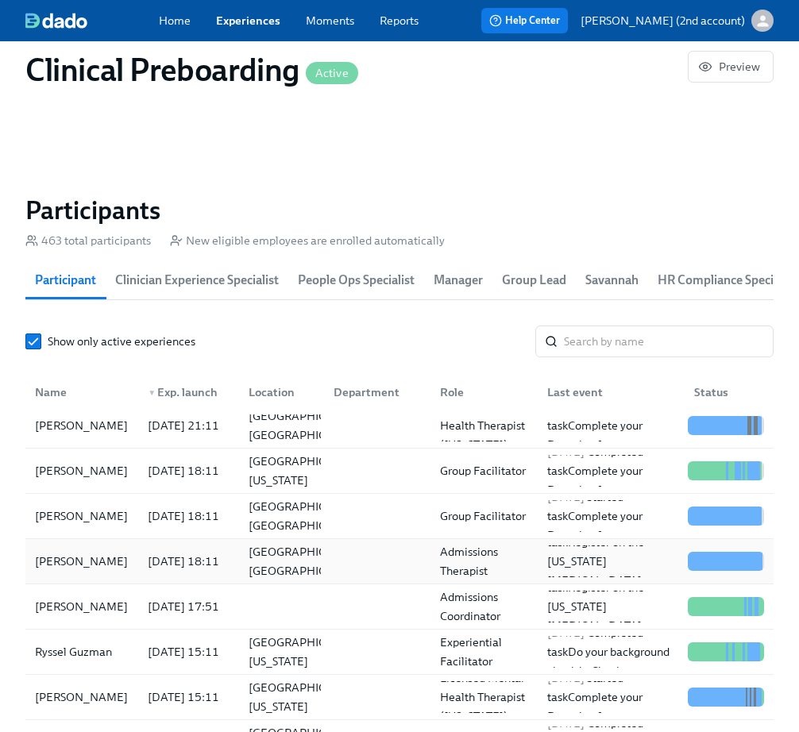
scroll to position [191, 0]
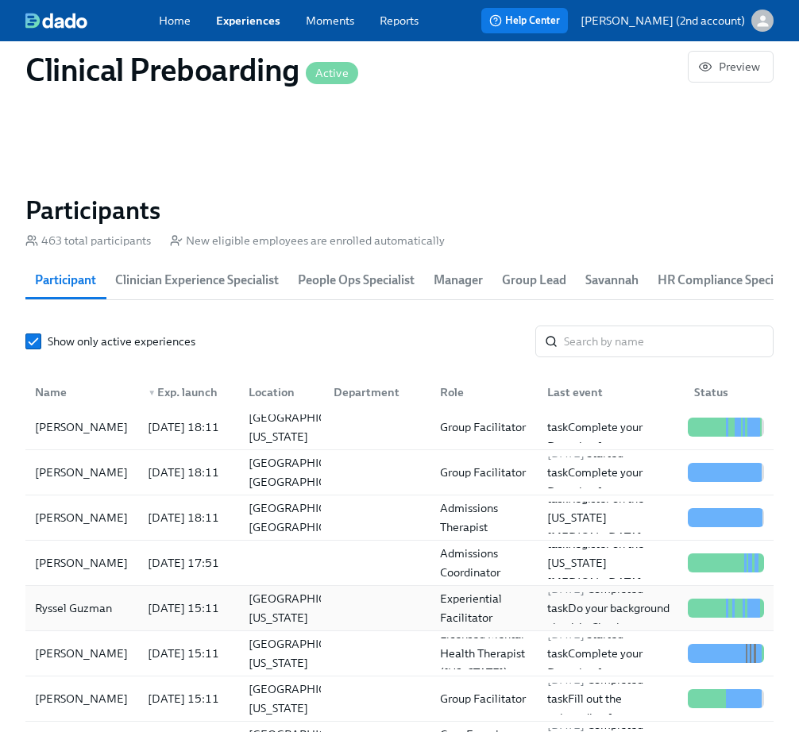
click at [168, 564] on div "[DATE] 15:11" at bounding box center [183, 608] width 84 height 19
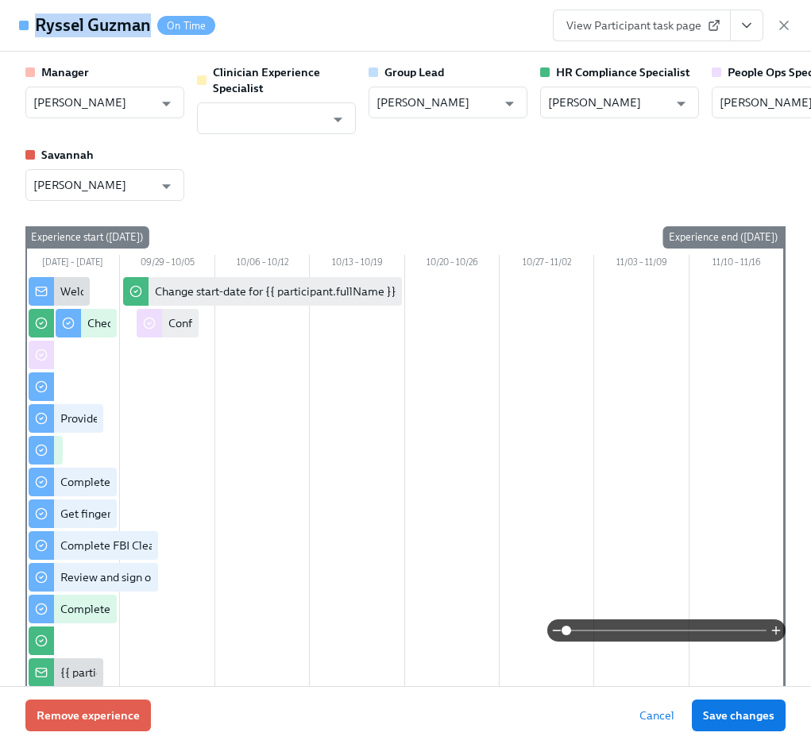
drag, startPoint x: 145, startPoint y: 30, endPoint x: 36, endPoint y: 25, distance: 109.8
click at [36, 25] on h4 "Ryssel Guzman" at bounding box center [93, 26] width 116 height 24
copy h4 "Ryssel Guzman"
click at [789, 24] on icon "button" at bounding box center [784, 25] width 16 height 16
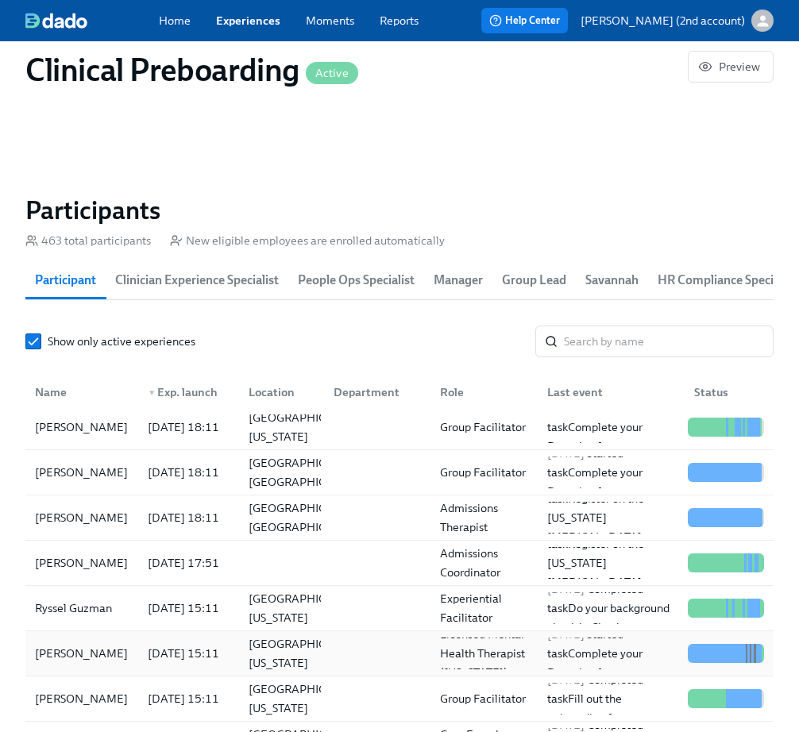
click at [107, 564] on div "[PERSON_NAME]" at bounding box center [82, 653] width 106 height 19
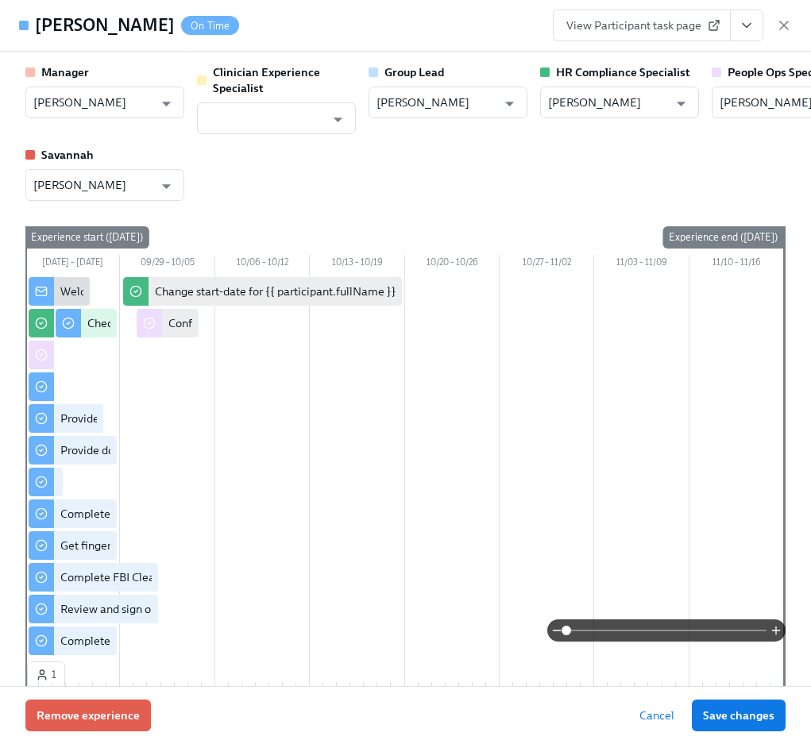
drag, startPoint x: 161, startPoint y: 27, endPoint x: 37, endPoint y: 22, distance: 124.8
click at [37, 22] on h4 "[PERSON_NAME]" at bounding box center [105, 26] width 140 height 24
copy h4 "[PERSON_NAME]"
click at [790, 29] on icon "button" at bounding box center [784, 25] width 16 height 16
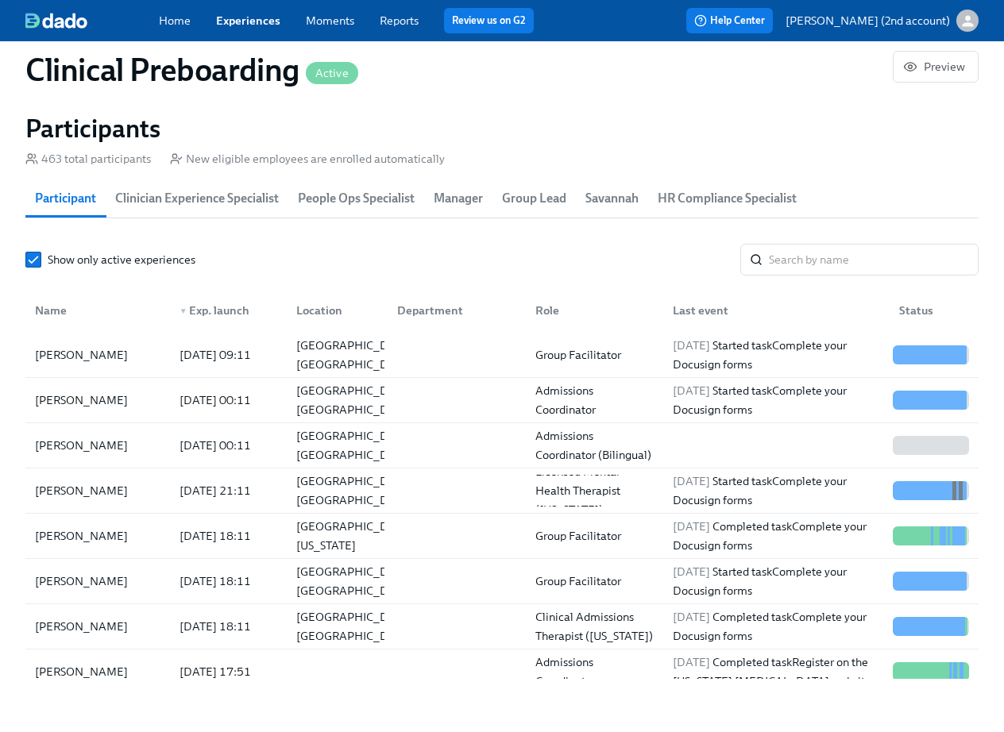
scroll to position [0, 19620]
